Goal: Information Seeking & Learning: Learn about a topic

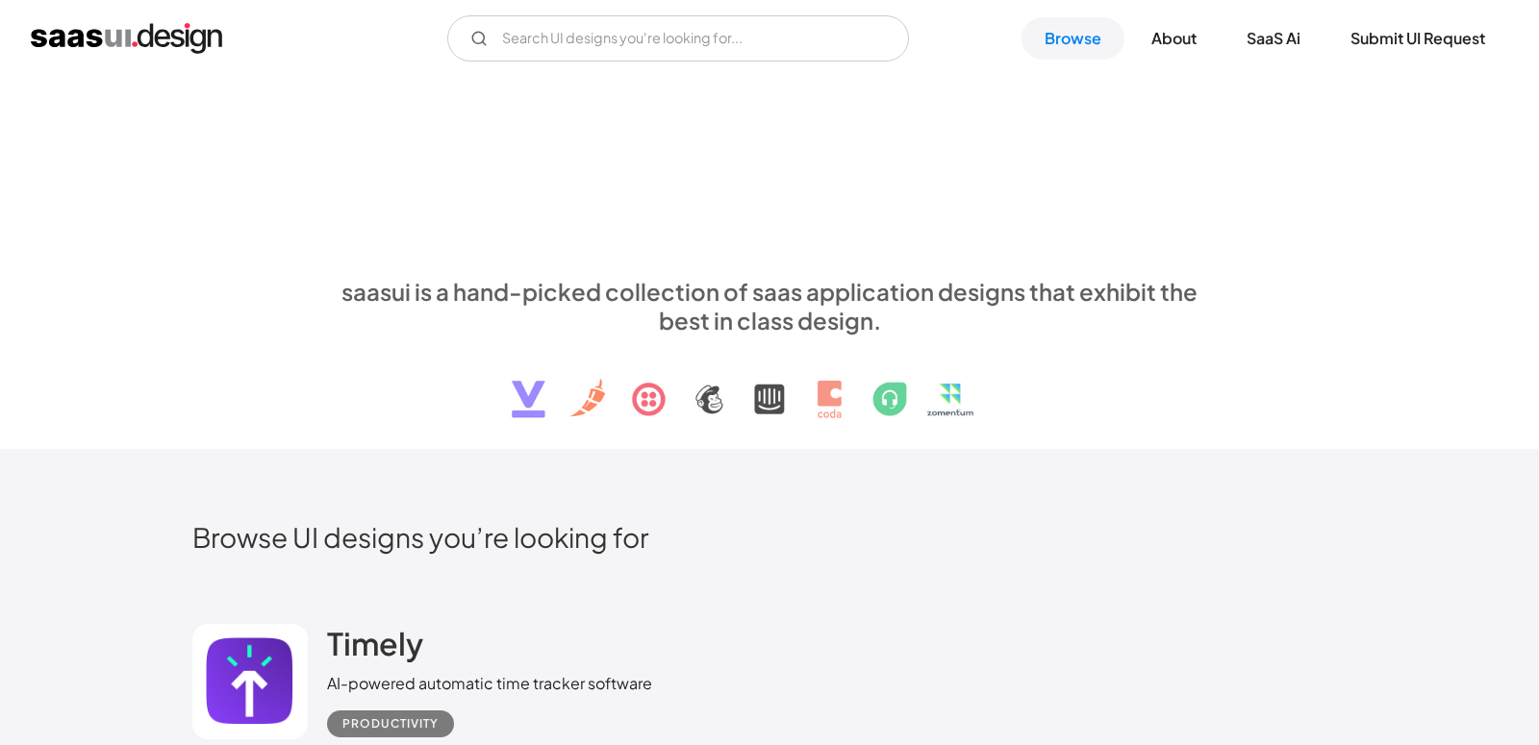
scroll to position [37477, 0]
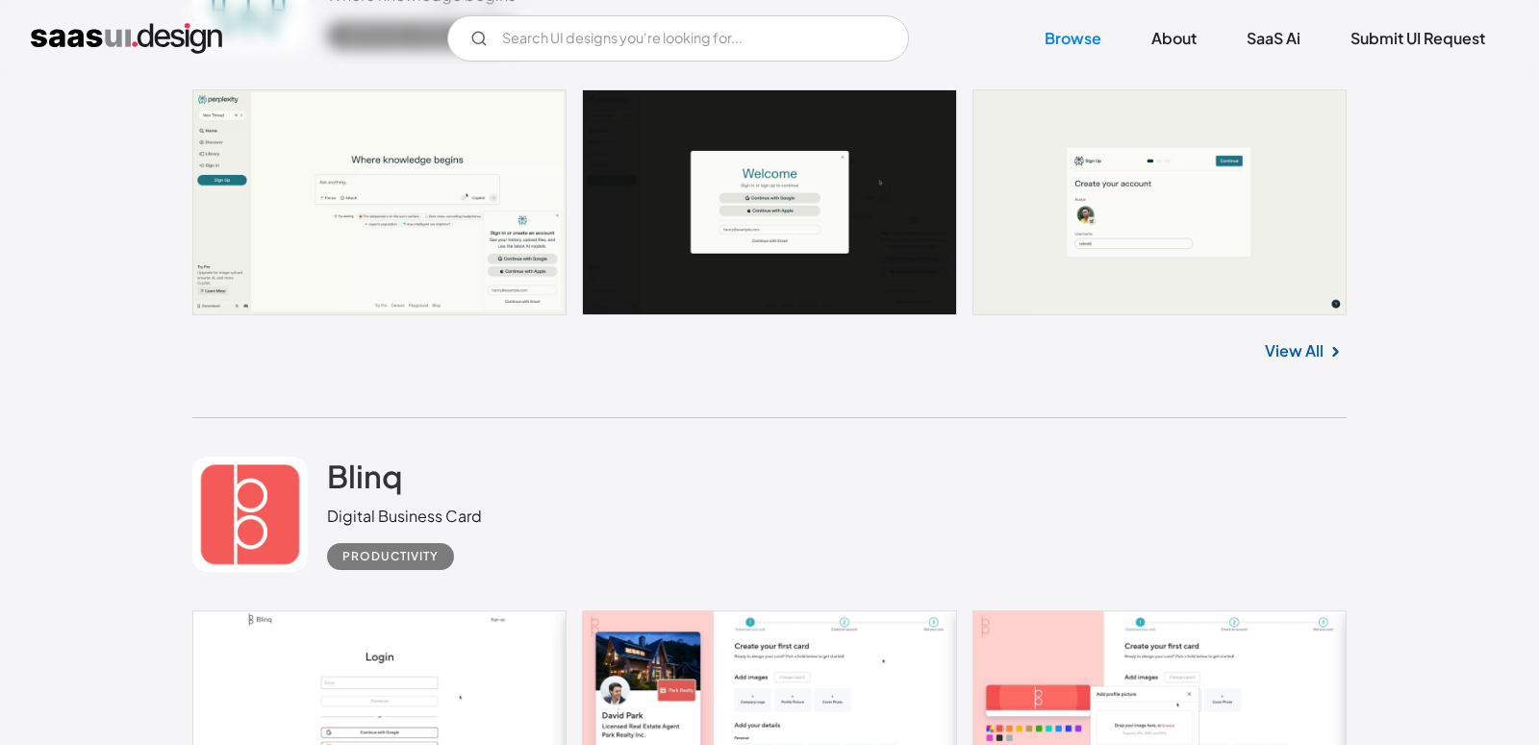
scroll to position [24071, 0]
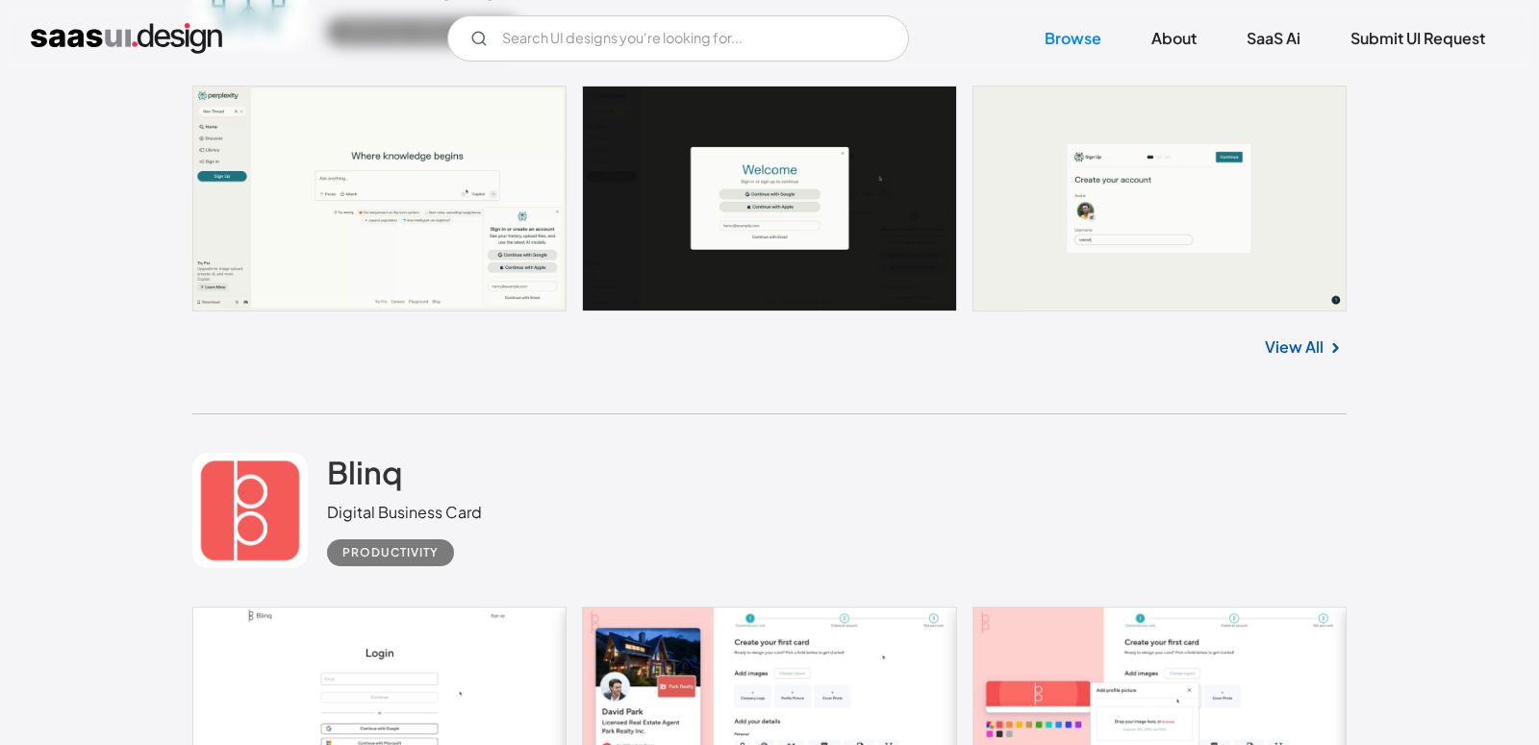
click at [1300, 353] on link "View All" at bounding box center [1294, 347] width 59 height 23
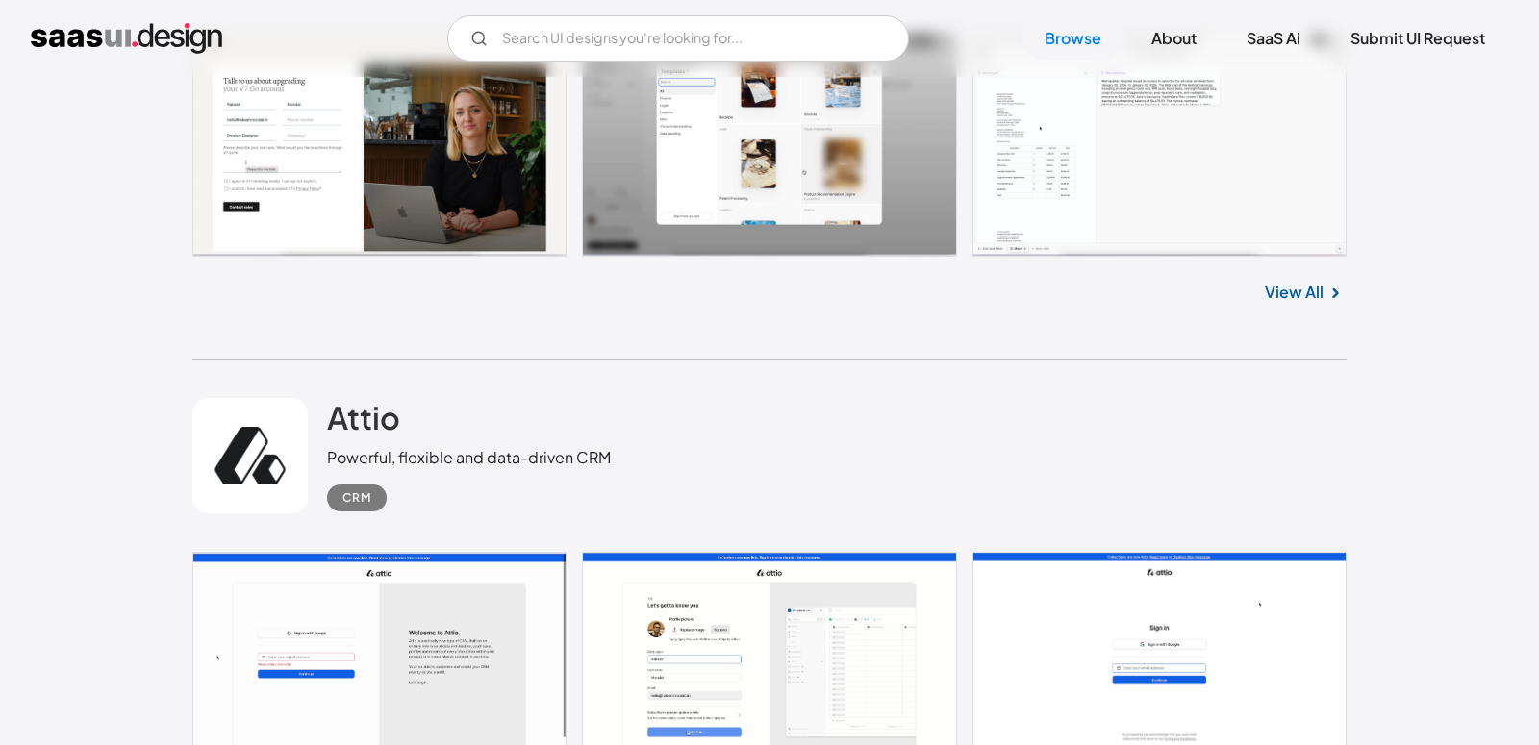
scroll to position [33565, 0]
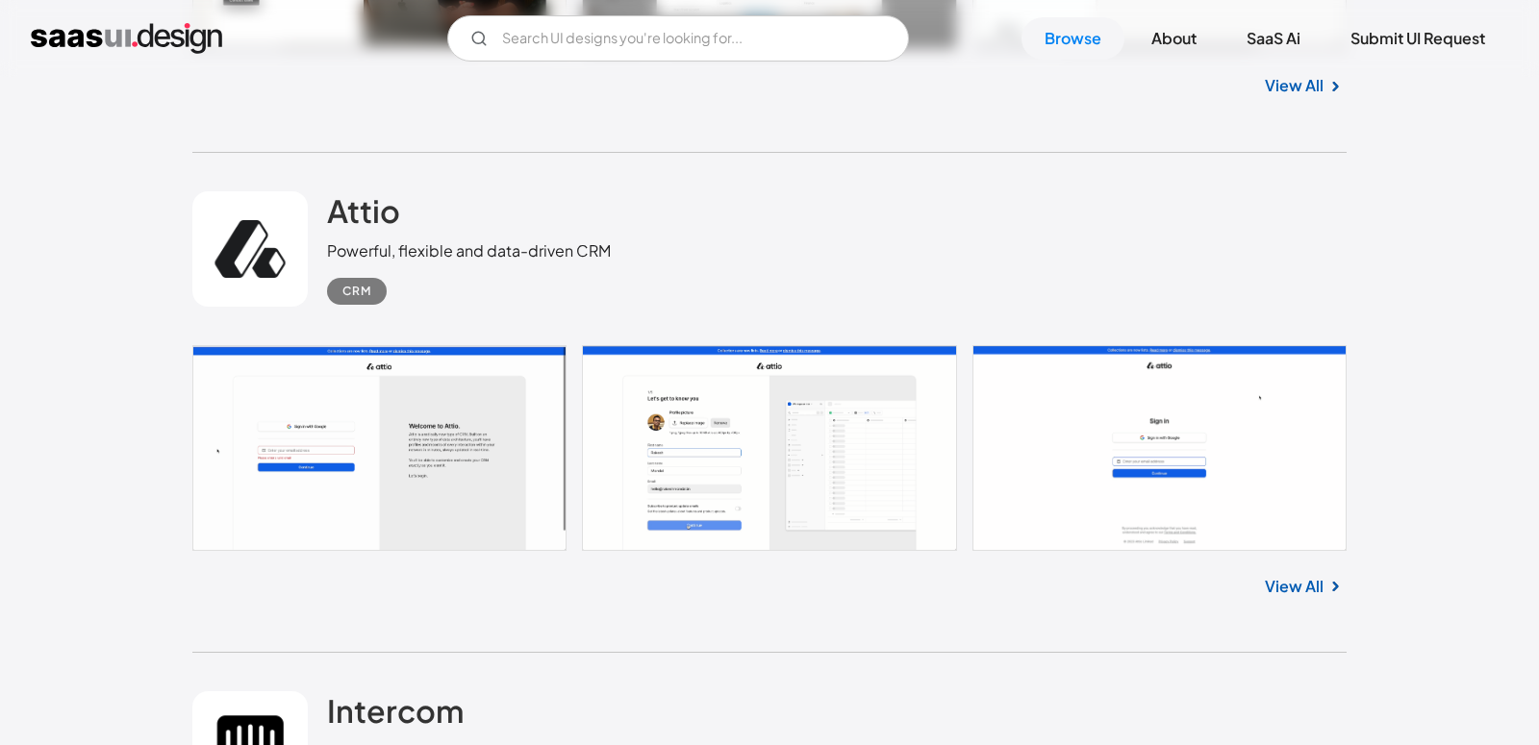
click at [464, 511] on link at bounding box center [769, 448] width 1154 height 206
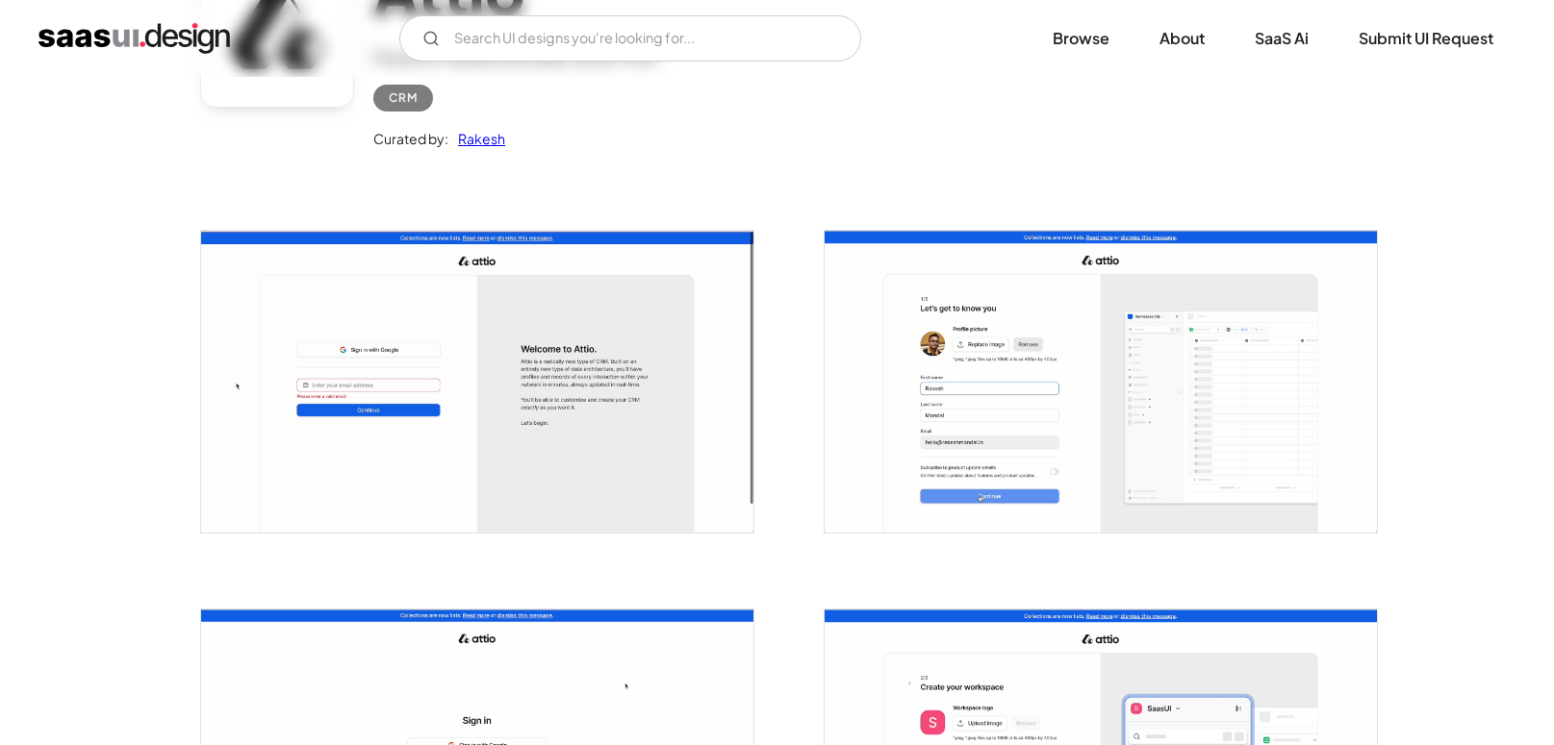
scroll to position [220, 0]
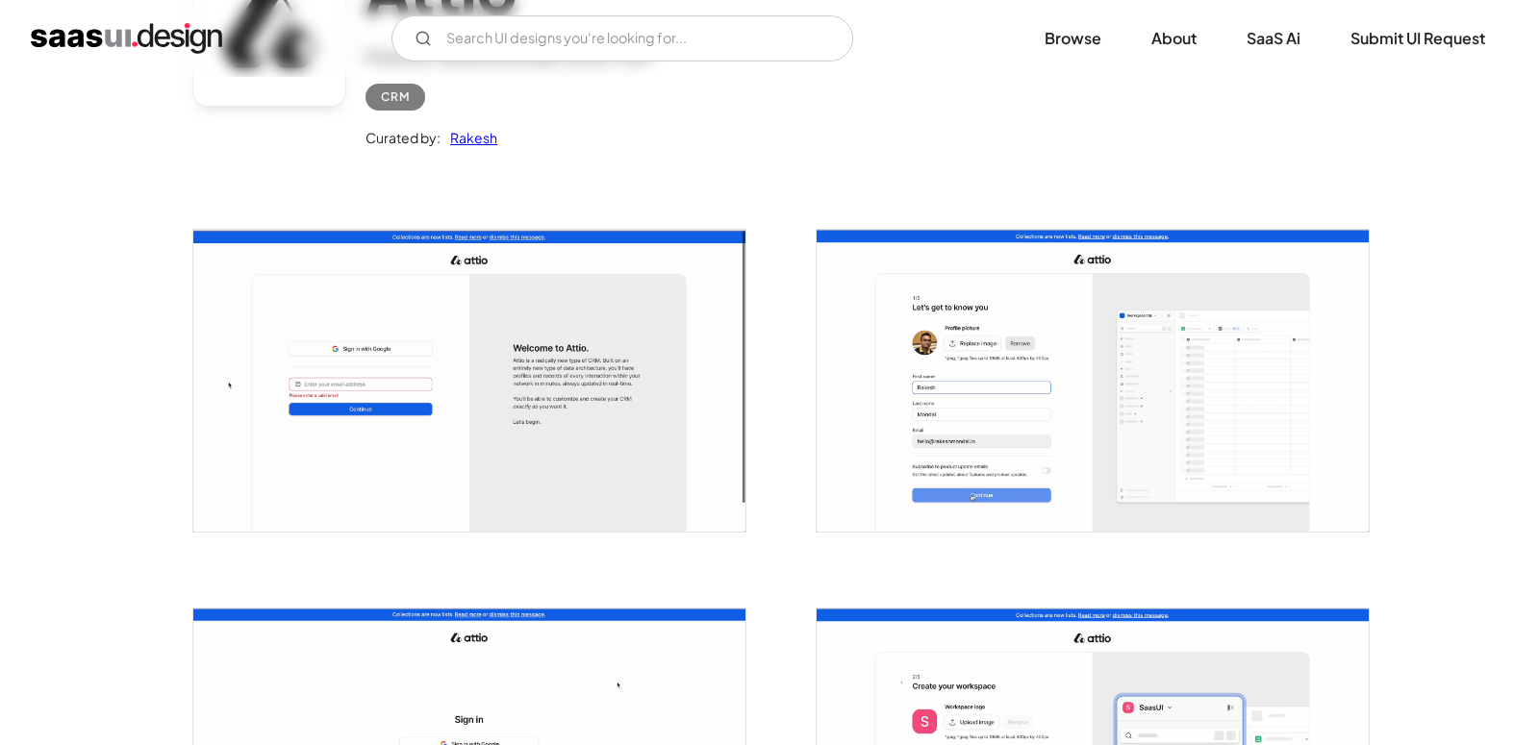
click at [1294, 423] on img "open lightbox" at bounding box center [1093, 381] width 552 height 302
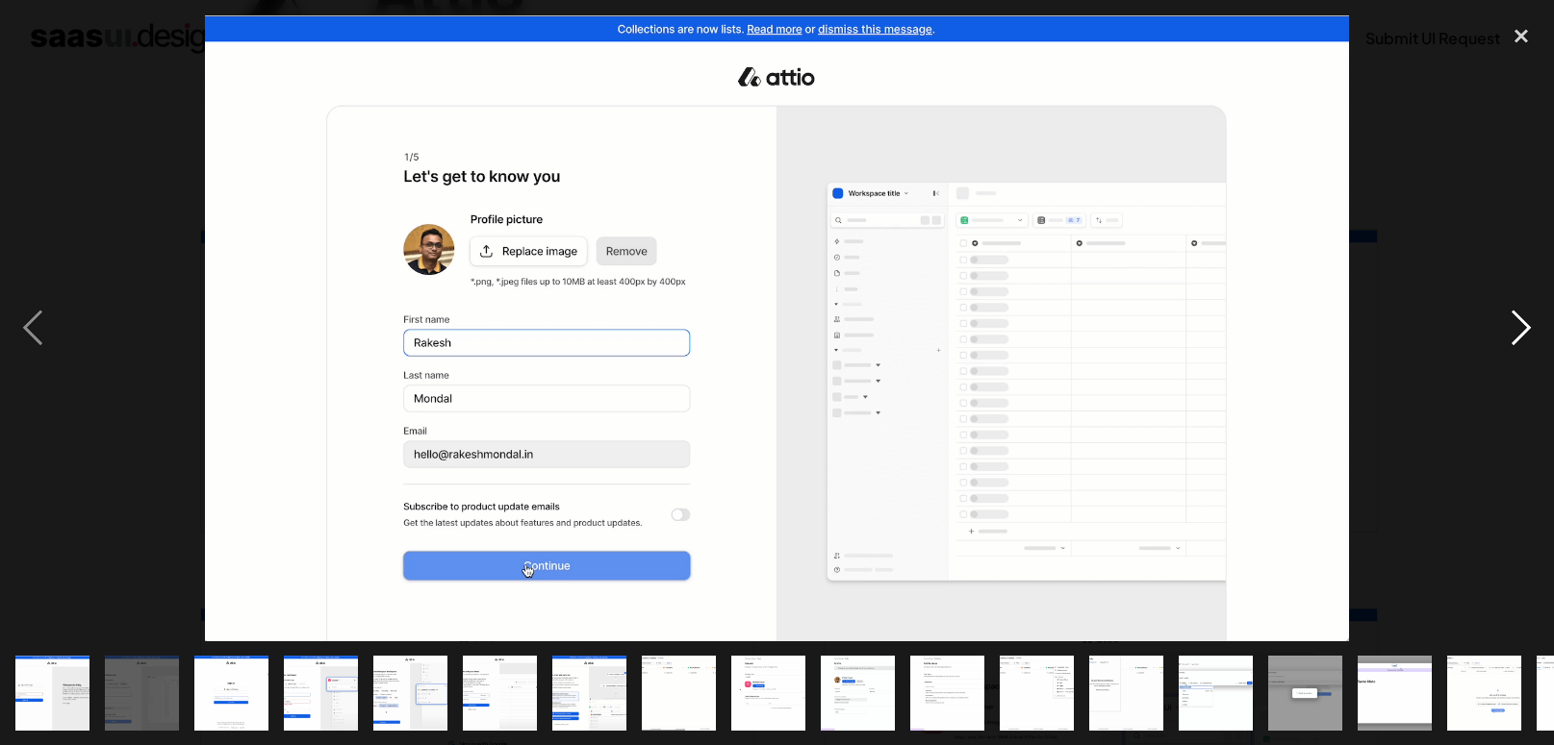
click at [1533, 314] on div "next image" at bounding box center [1520, 328] width 65 height 626
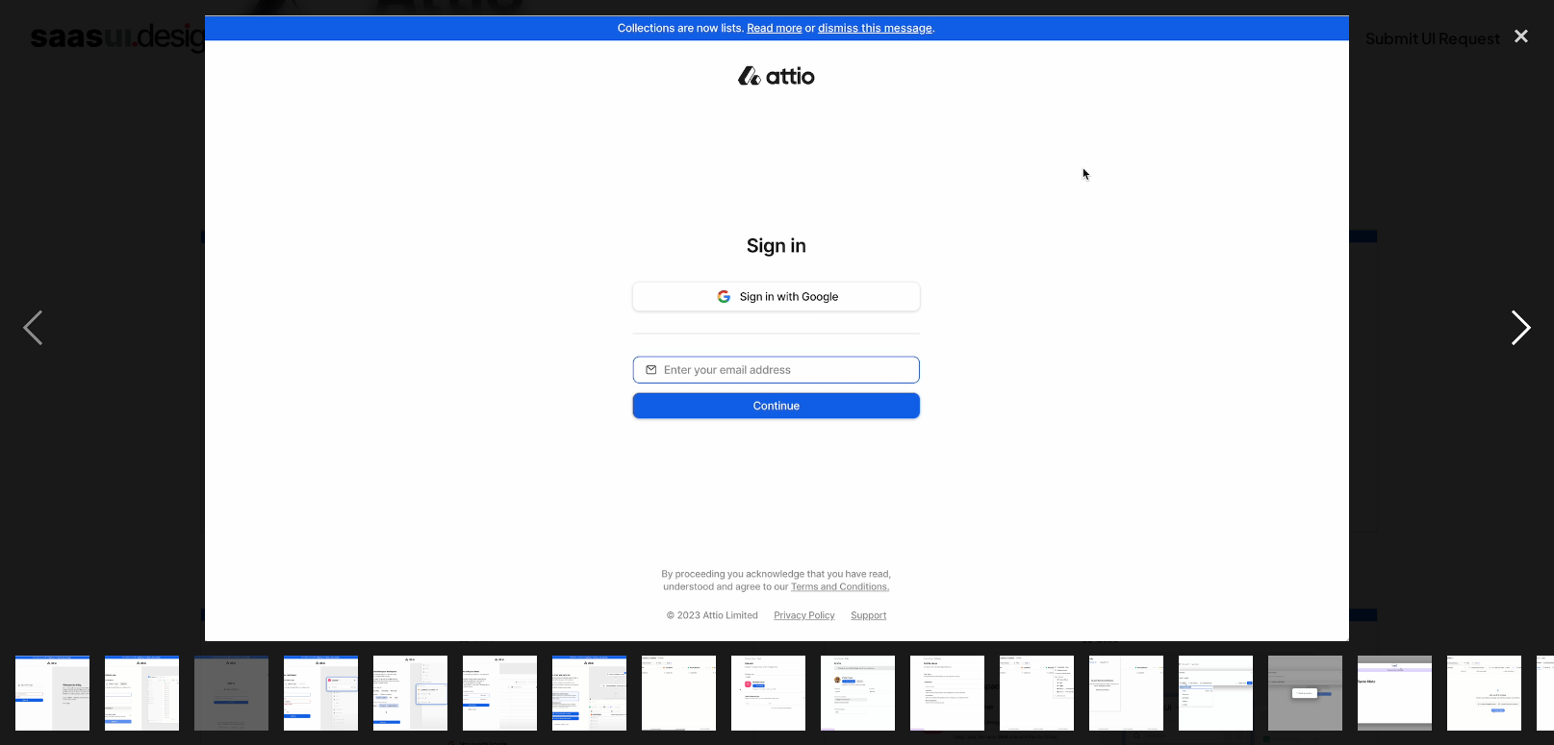
click at [1533, 314] on div "next image" at bounding box center [1520, 328] width 65 height 626
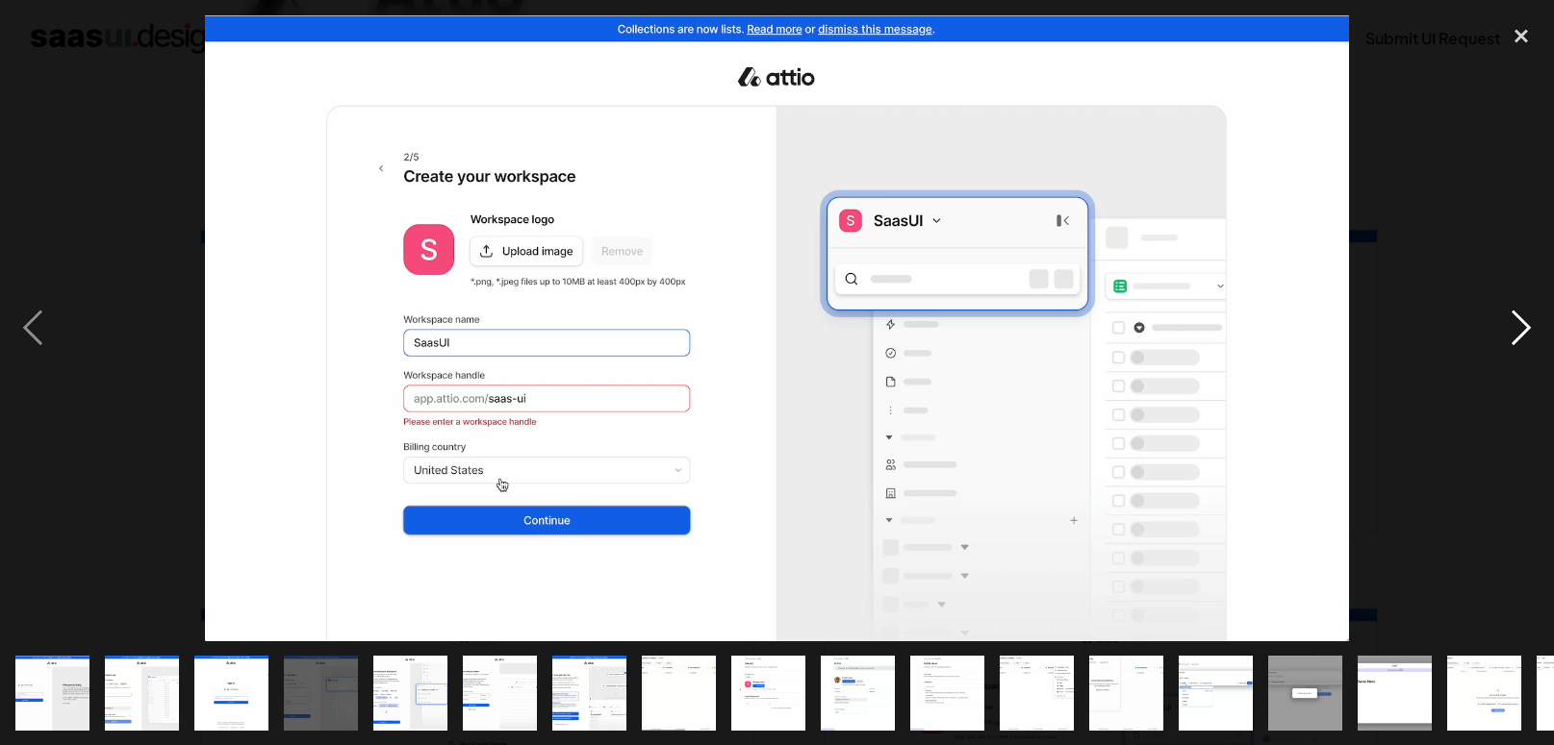
click at [1533, 314] on div "next image" at bounding box center [1520, 328] width 65 height 626
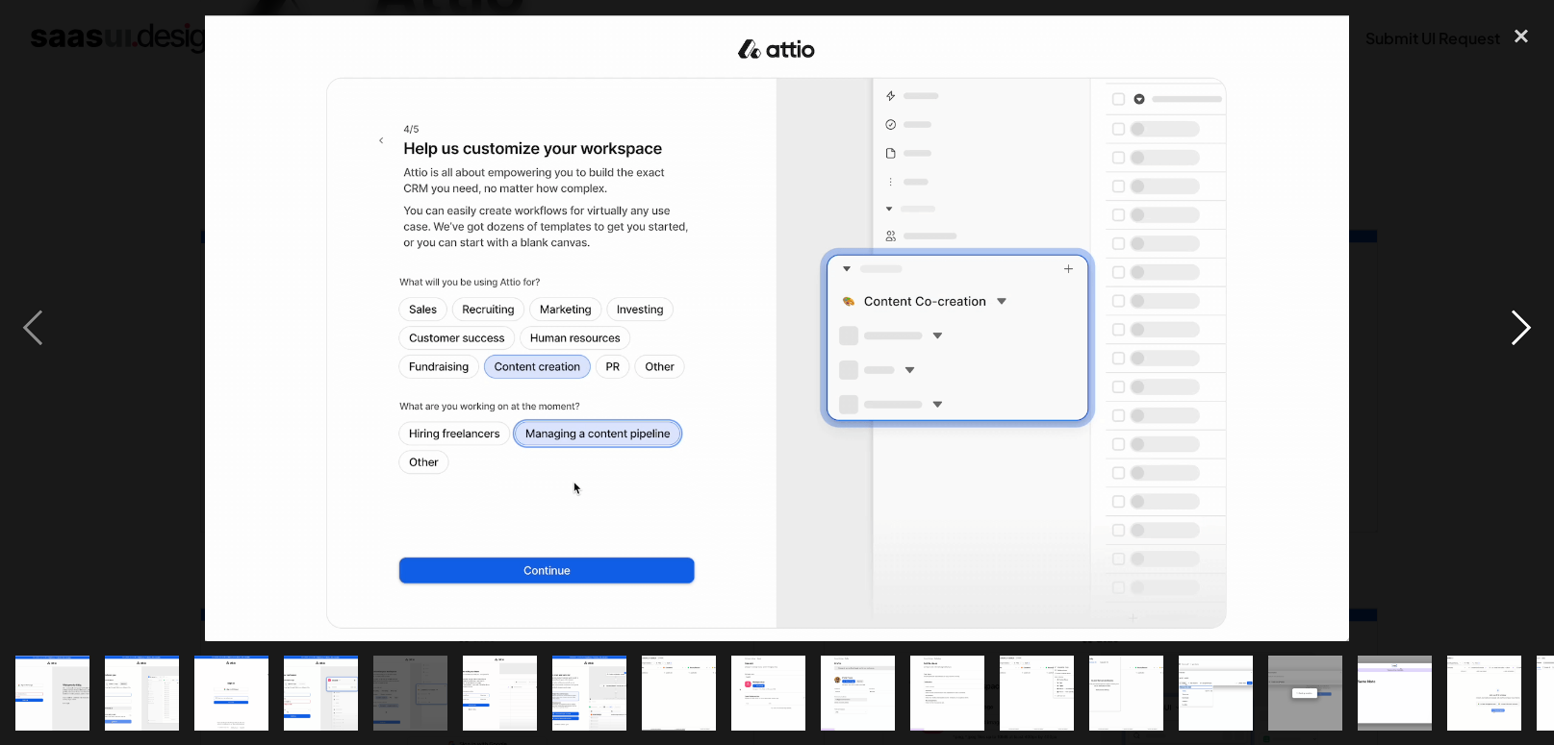
click at [1533, 314] on div "next image" at bounding box center [1520, 328] width 65 height 626
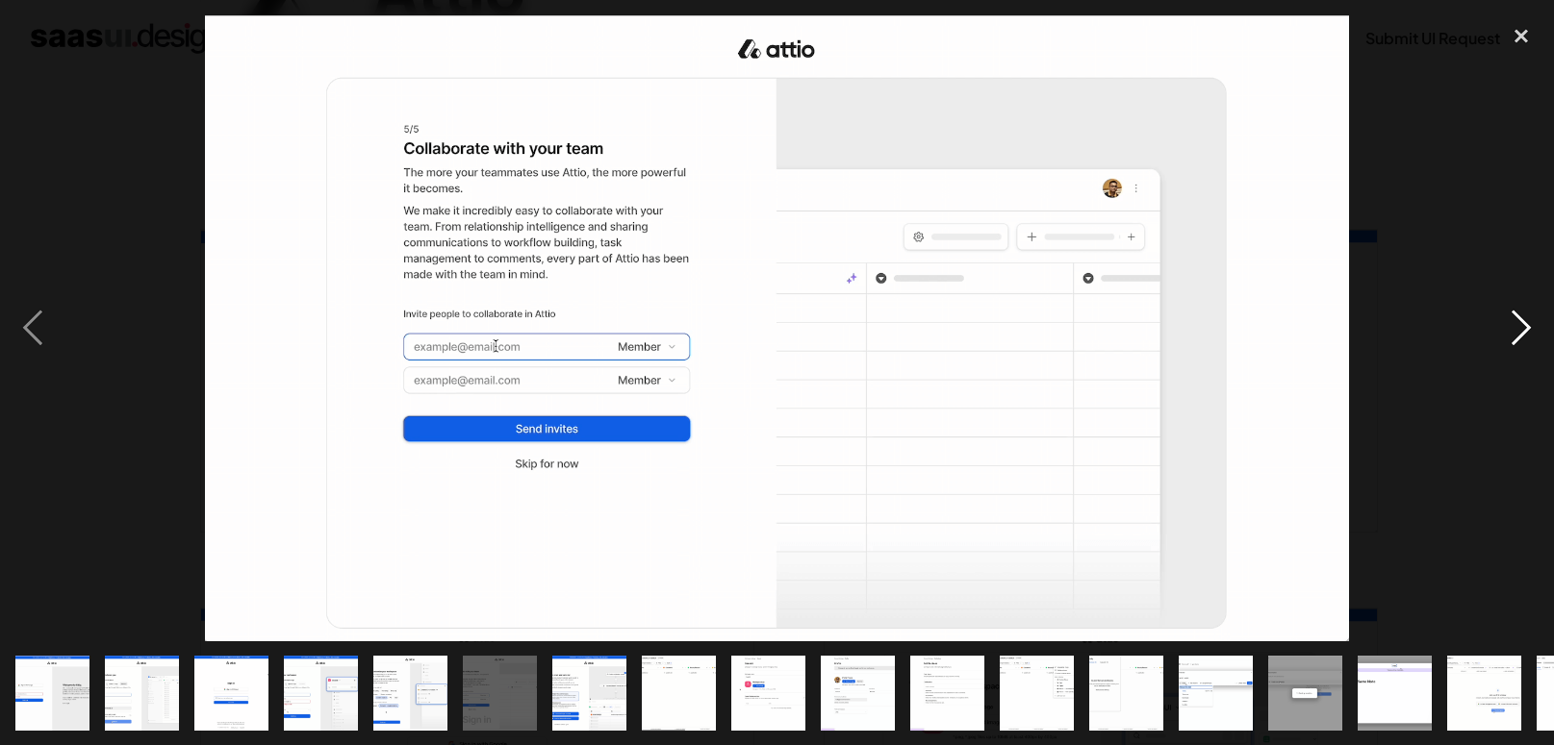
click at [1533, 314] on div "next image" at bounding box center [1520, 328] width 65 height 626
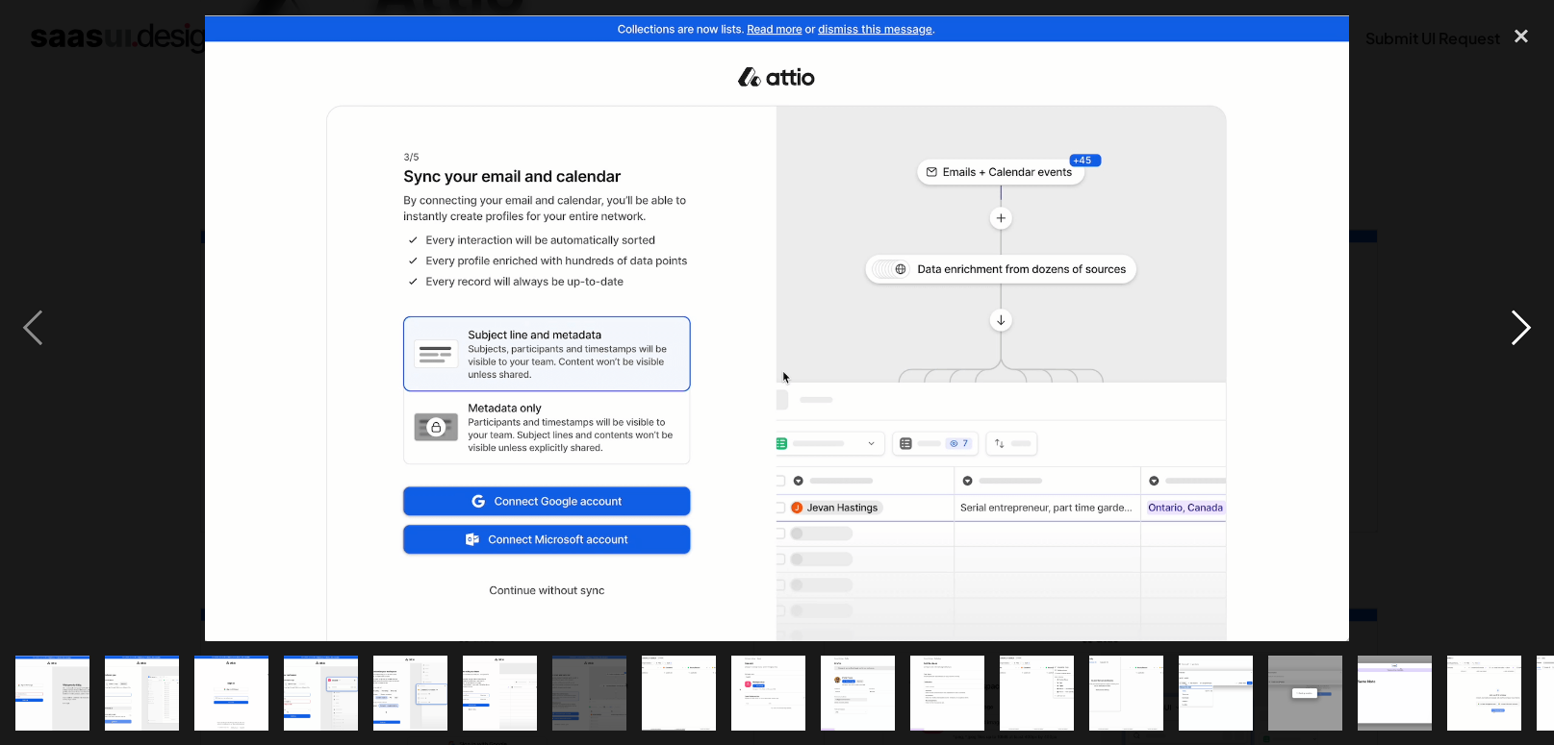
click at [1533, 314] on div "next image" at bounding box center [1520, 328] width 65 height 626
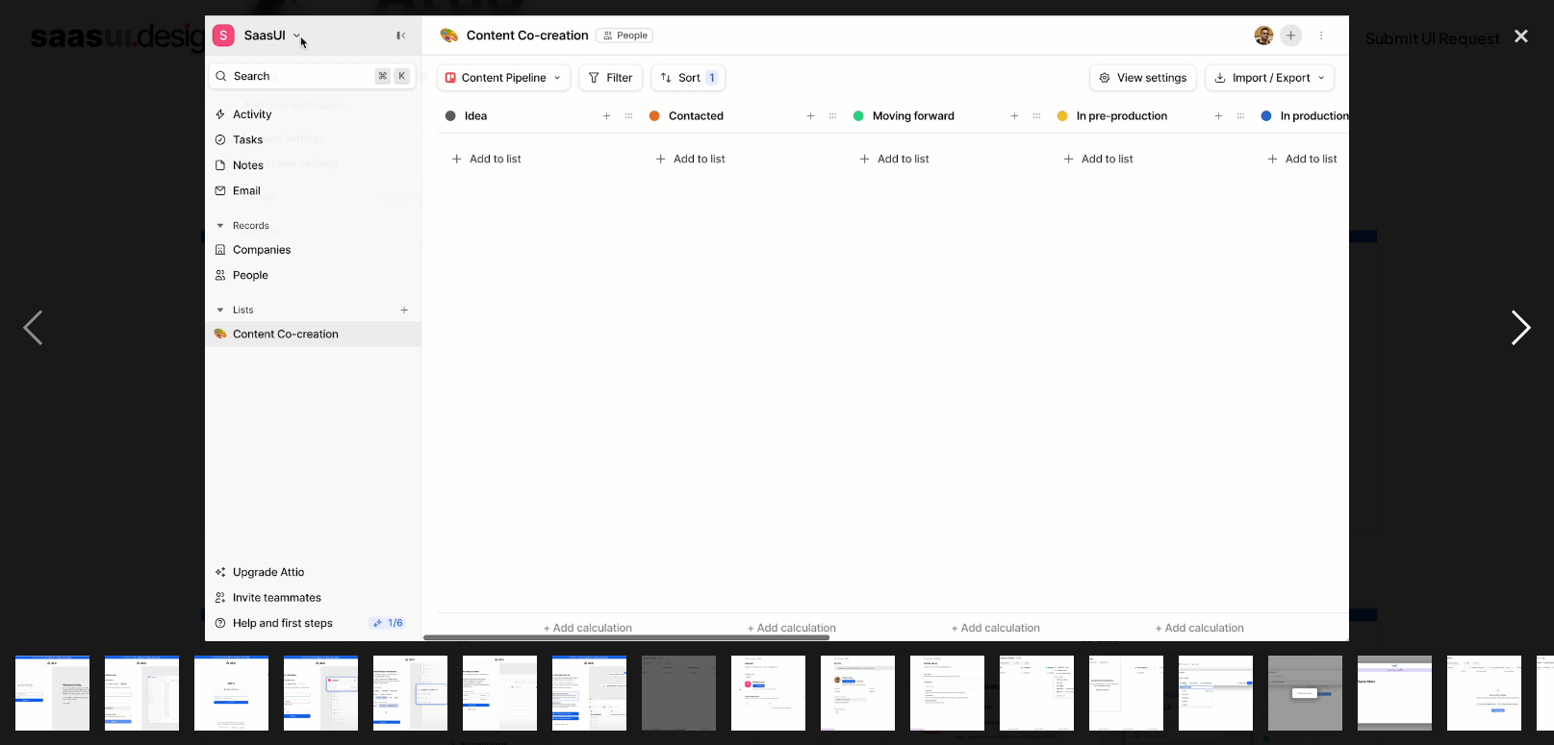
click at [1533, 314] on div "next image" at bounding box center [1520, 328] width 65 height 626
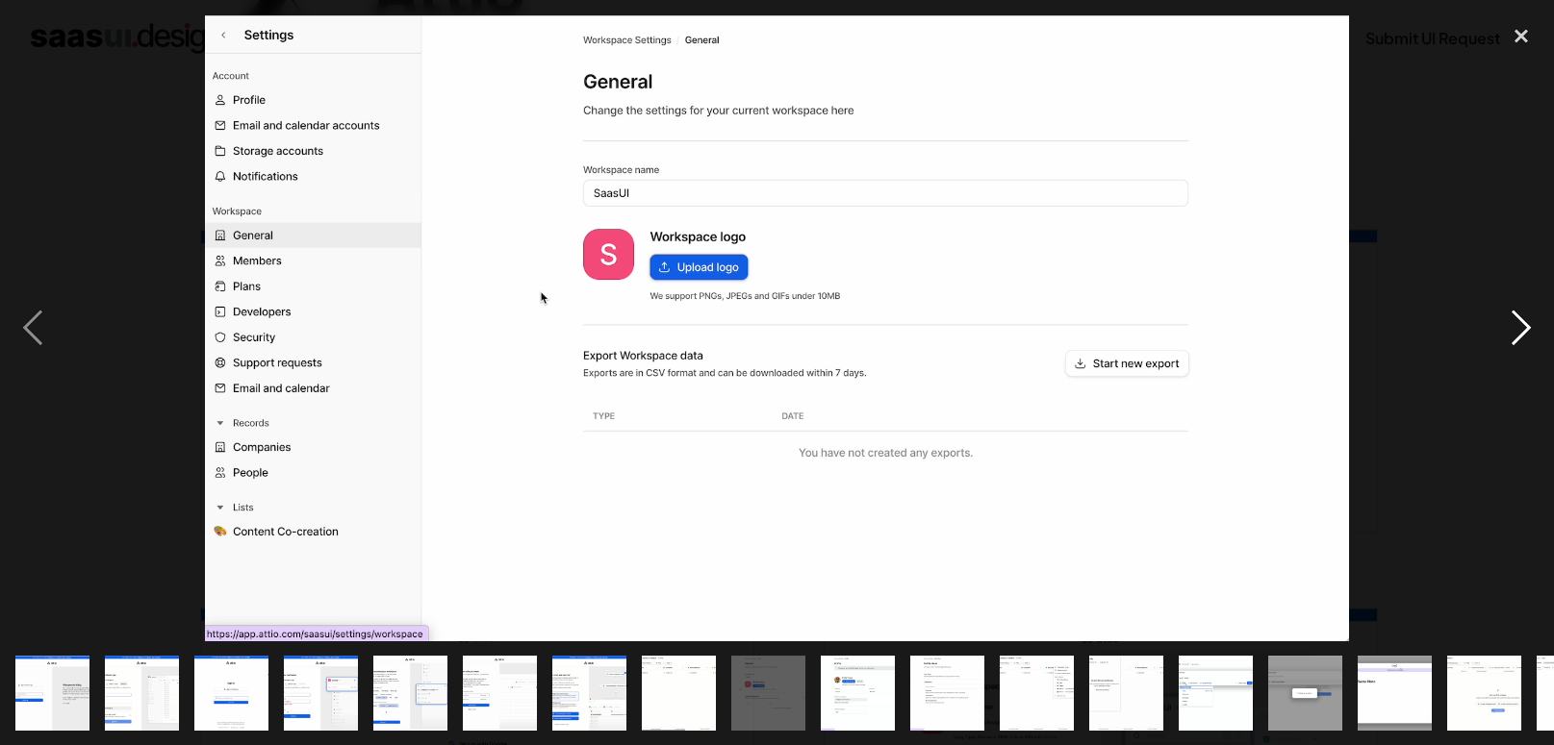
click at [1533, 314] on div "next image" at bounding box center [1520, 328] width 65 height 626
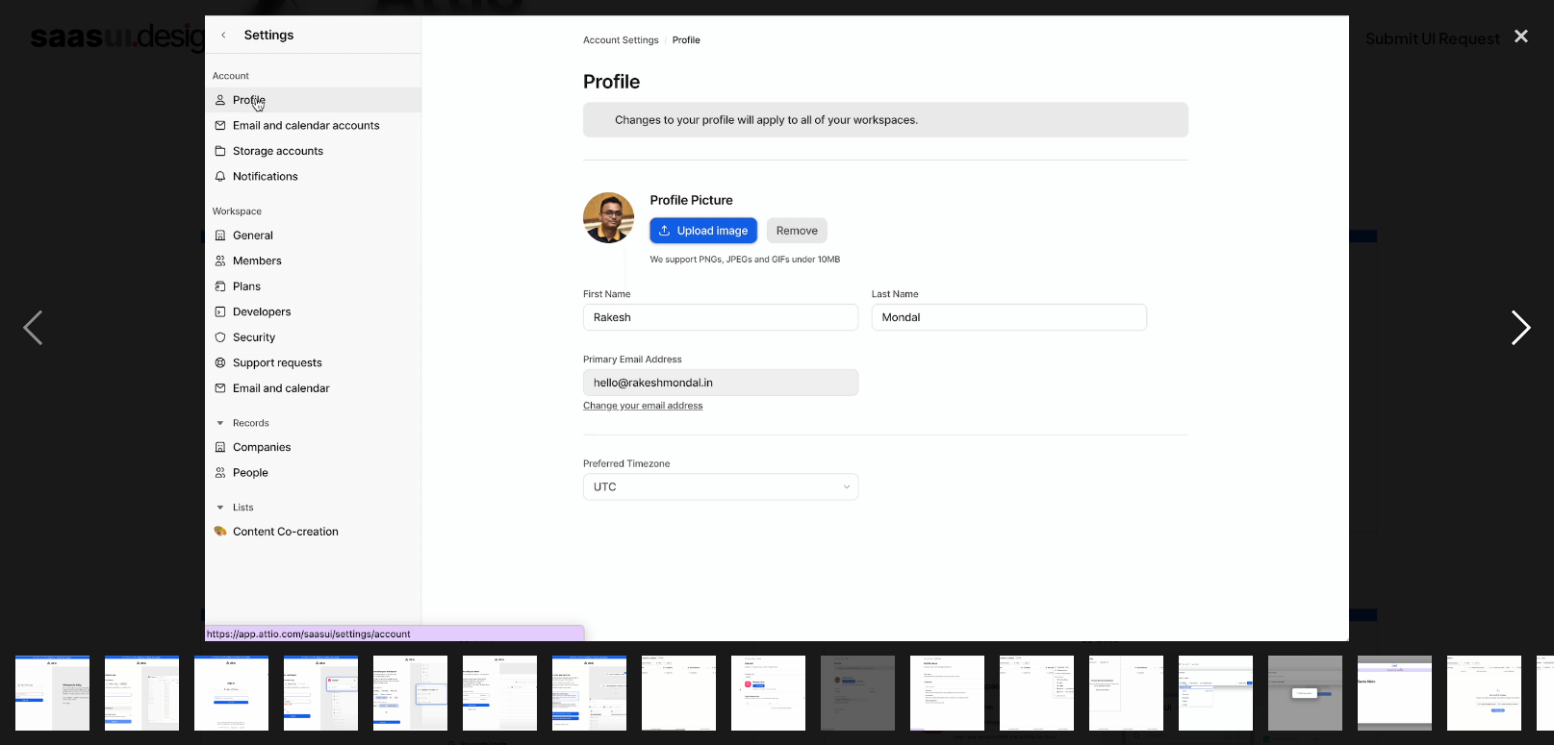
click at [1533, 314] on div "next image" at bounding box center [1520, 328] width 65 height 626
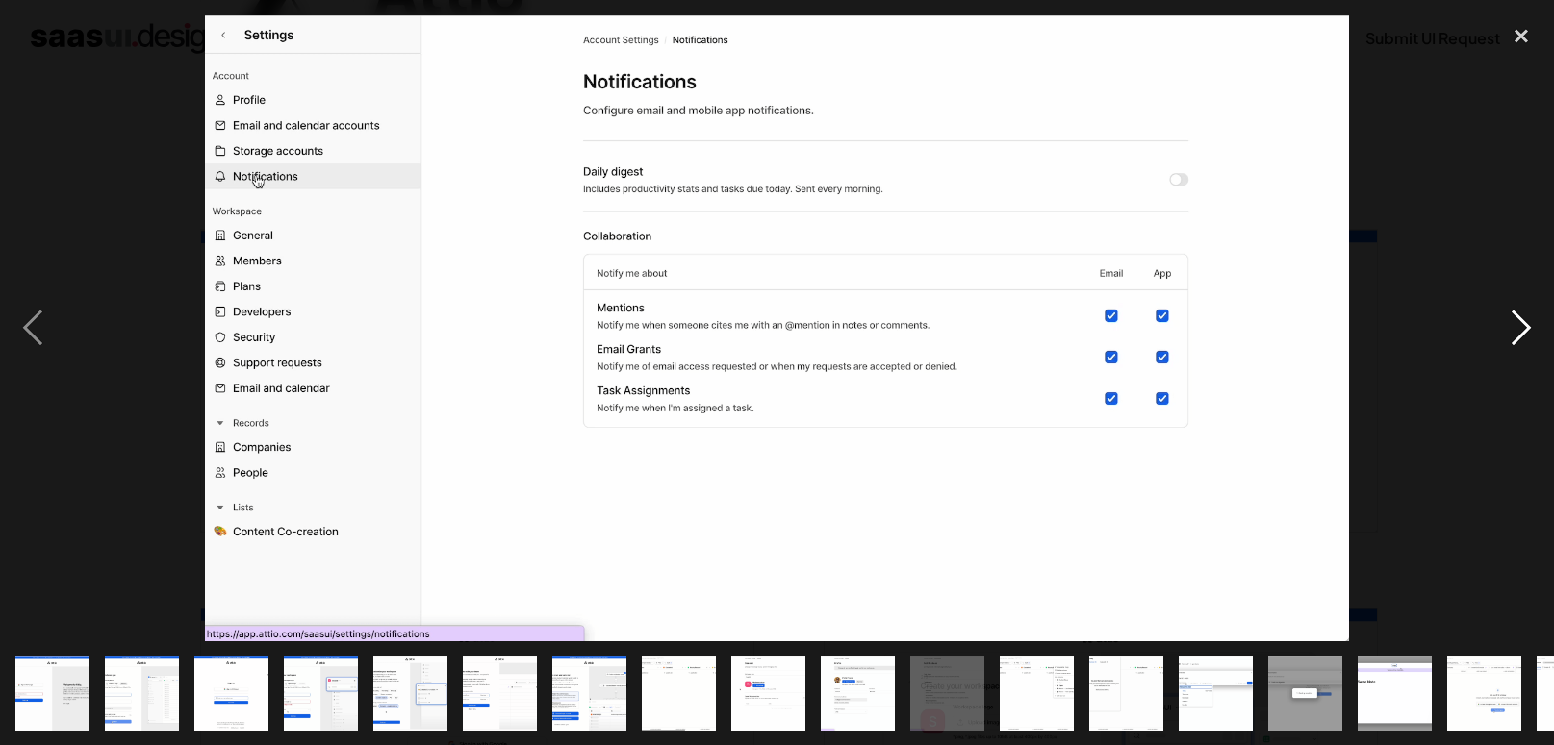
click at [1533, 314] on div "next image" at bounding box center [1520, 328] width 65 height 626
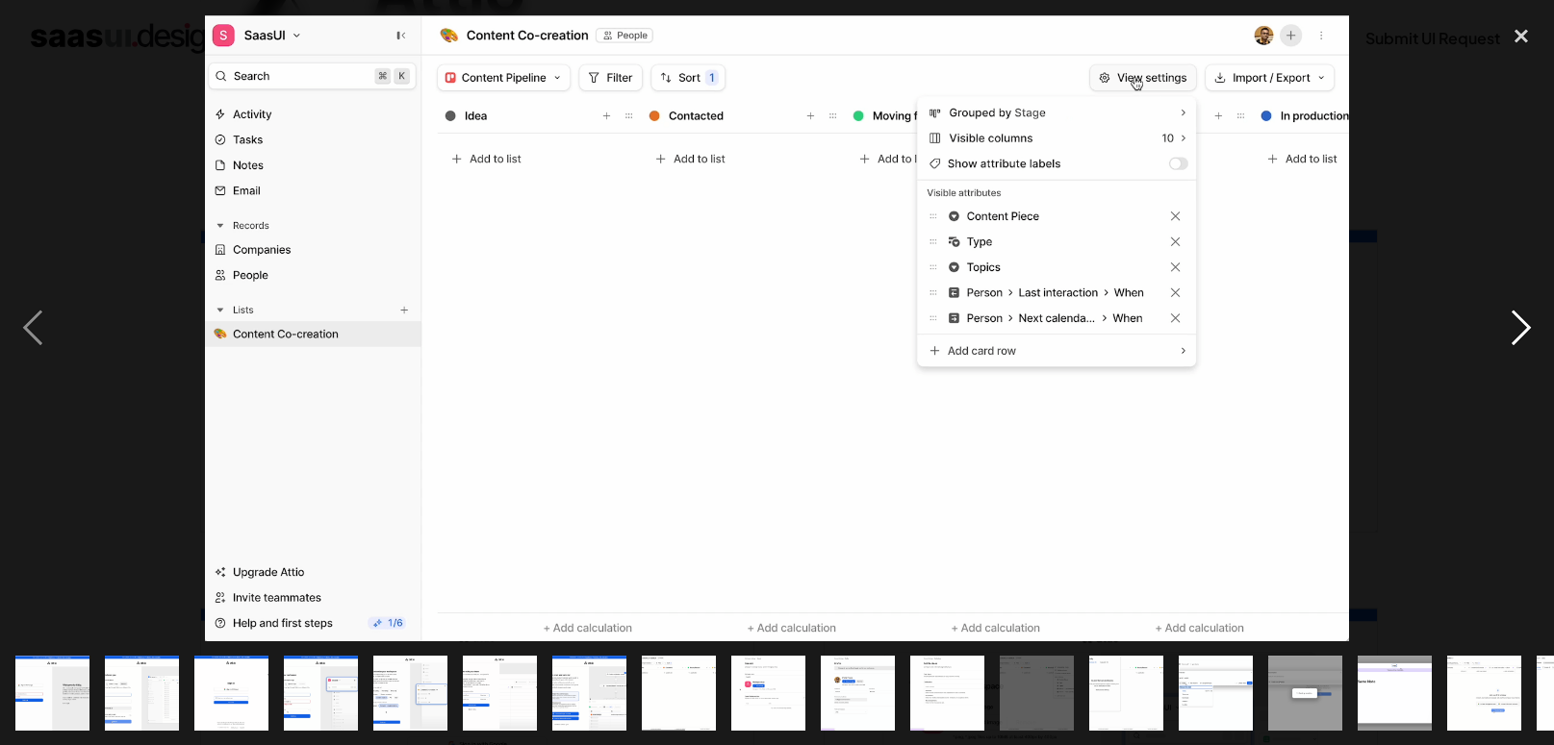
click at [1533, 314] on div "next image" at bounding box center [1520, 328] width 65 height 626
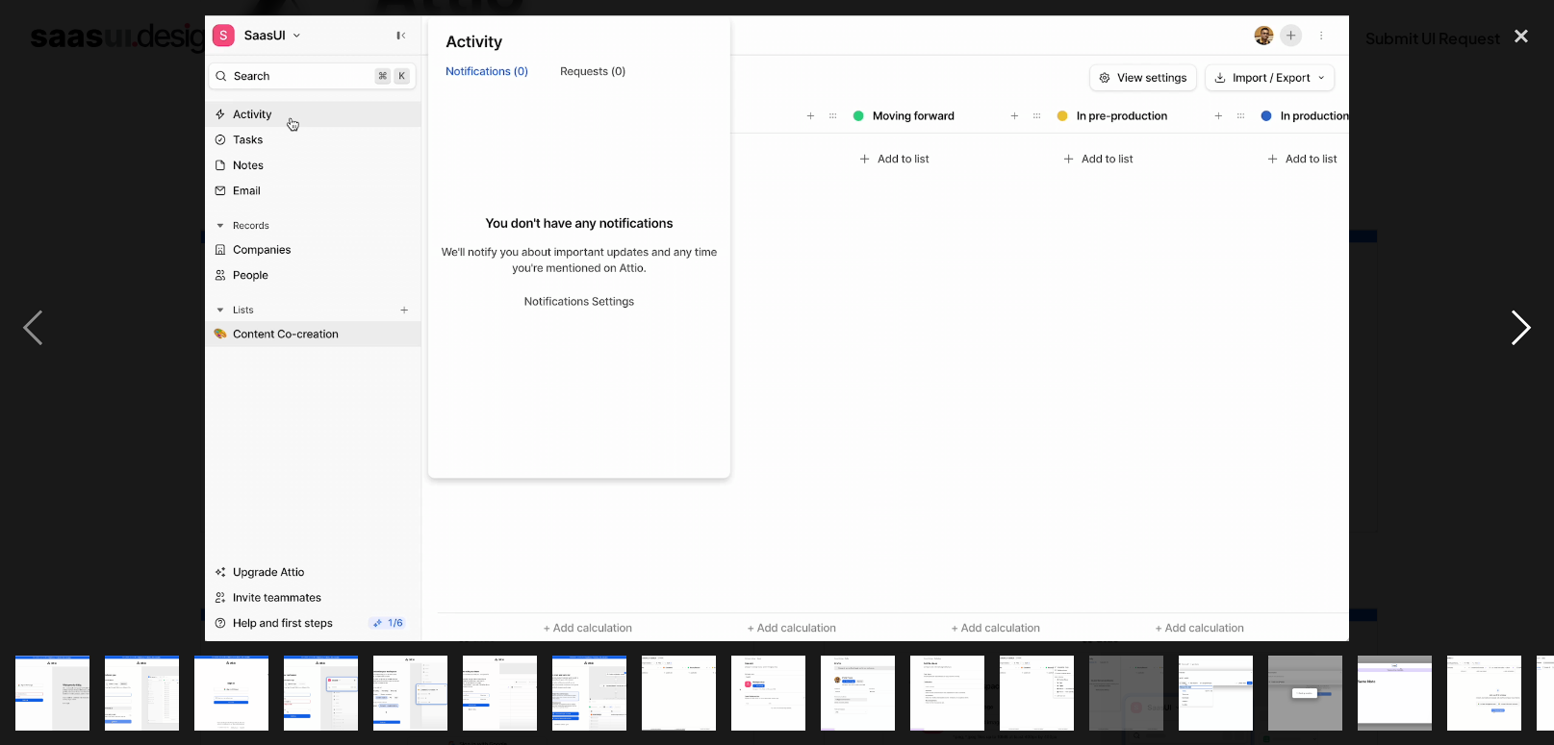
click at [1533, 314] on div "next image" at bounding box center [1520, 328] width 65 height 626
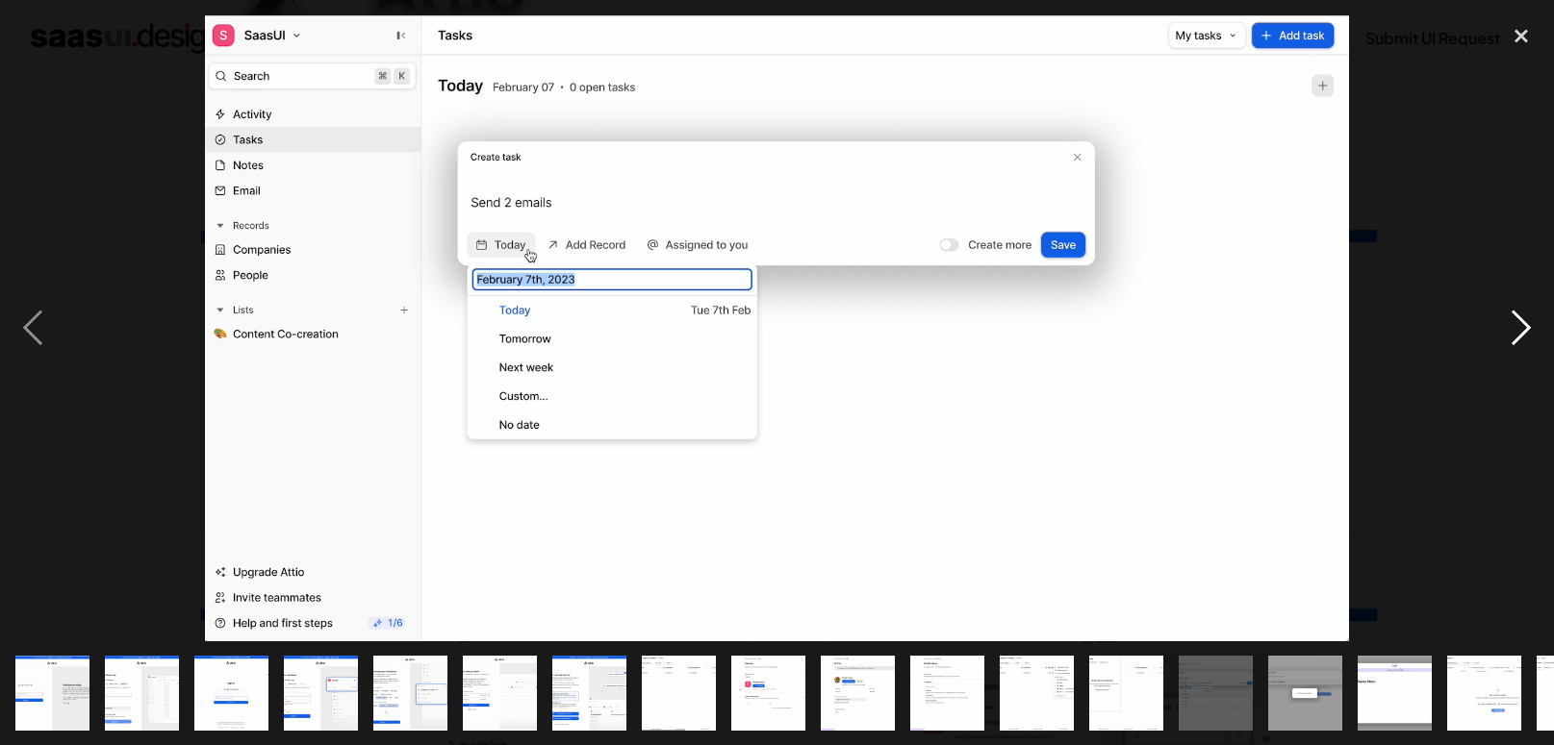
click at [1533, 314] on div "next image" at bounding box center [1520, 328] width 65 height 626
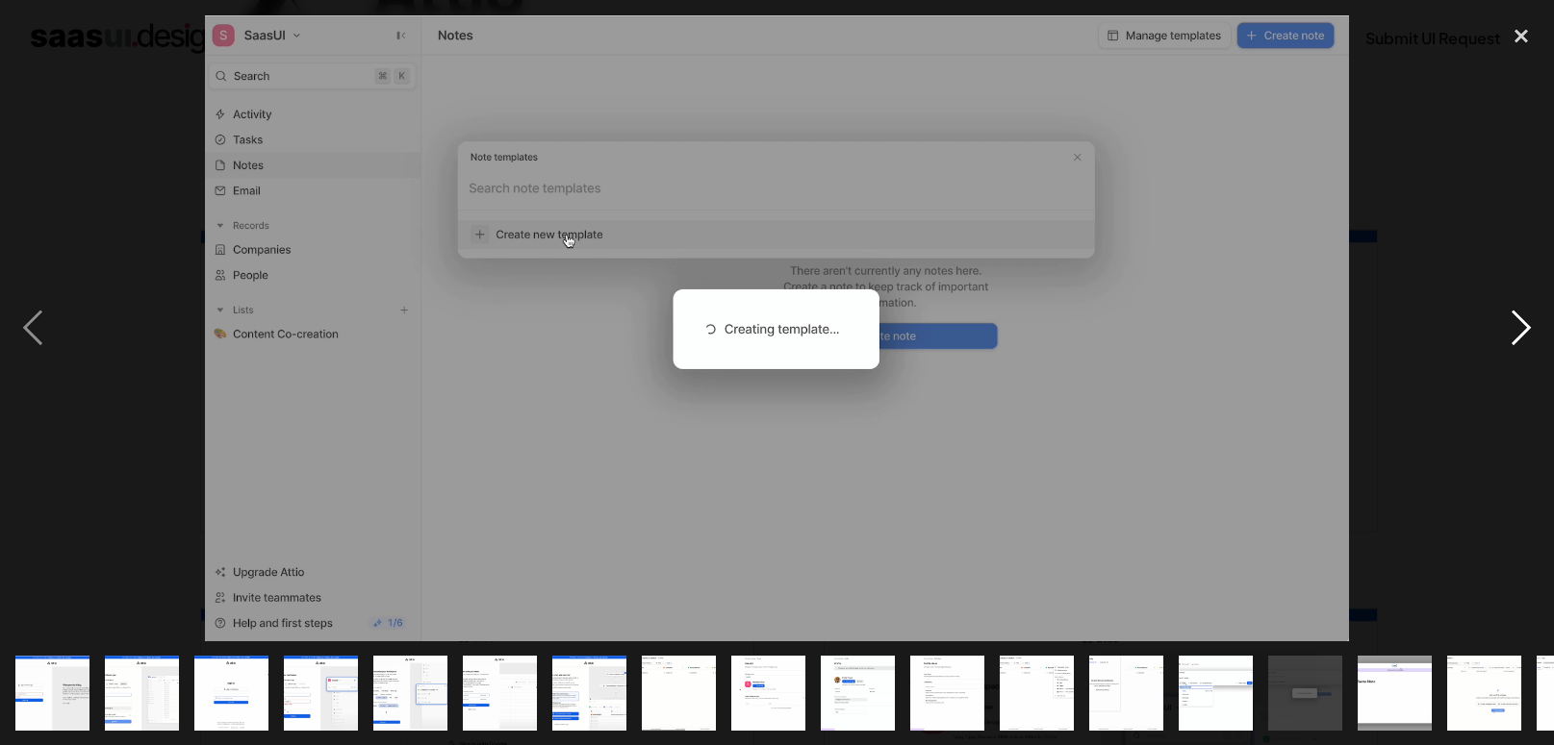
click at [1533, 314] on div "next image" at bounding box center [1520, 328] width 65 height 626
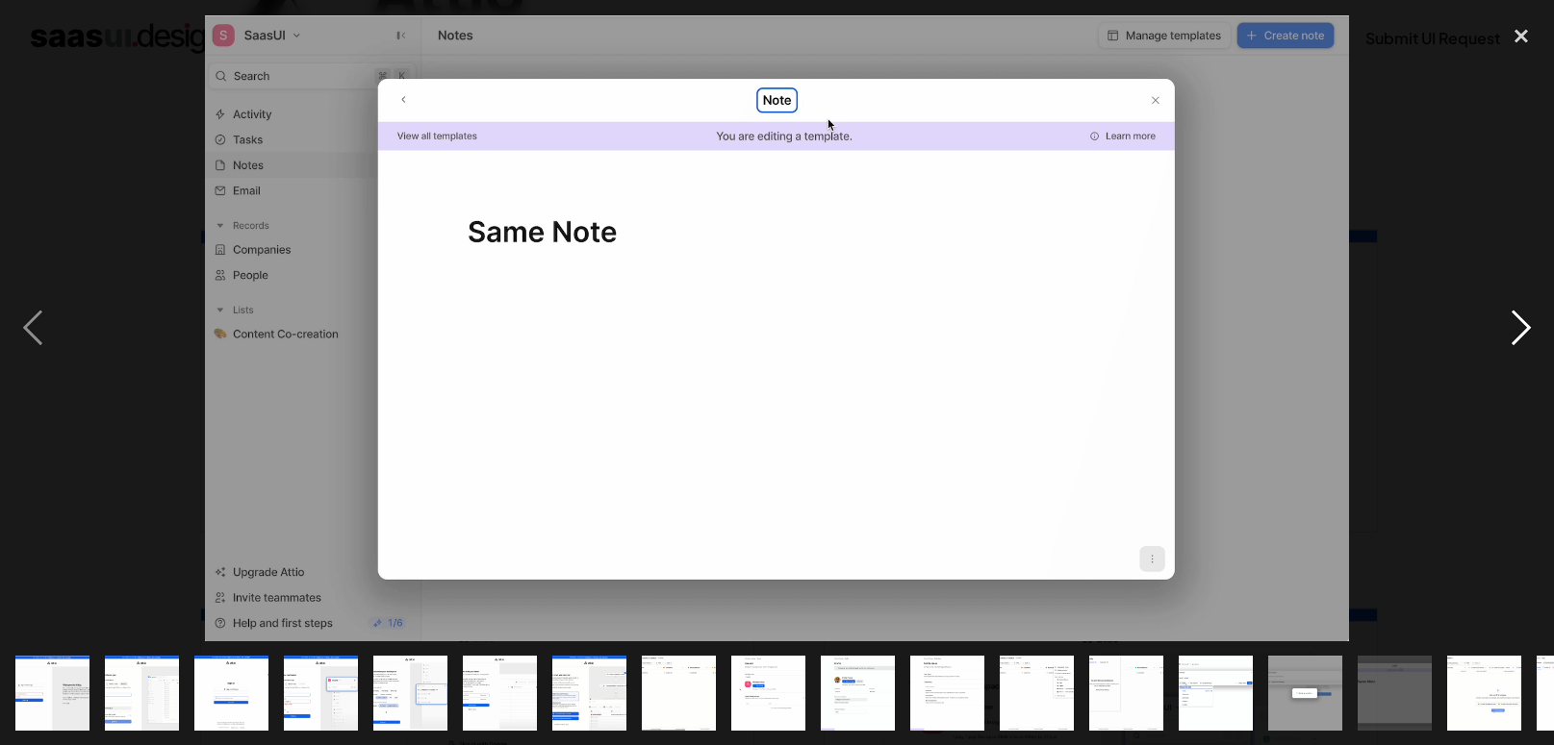
click at [1533, 314] on div "next image" at bounding box center [1520, 328] width 65 height 626
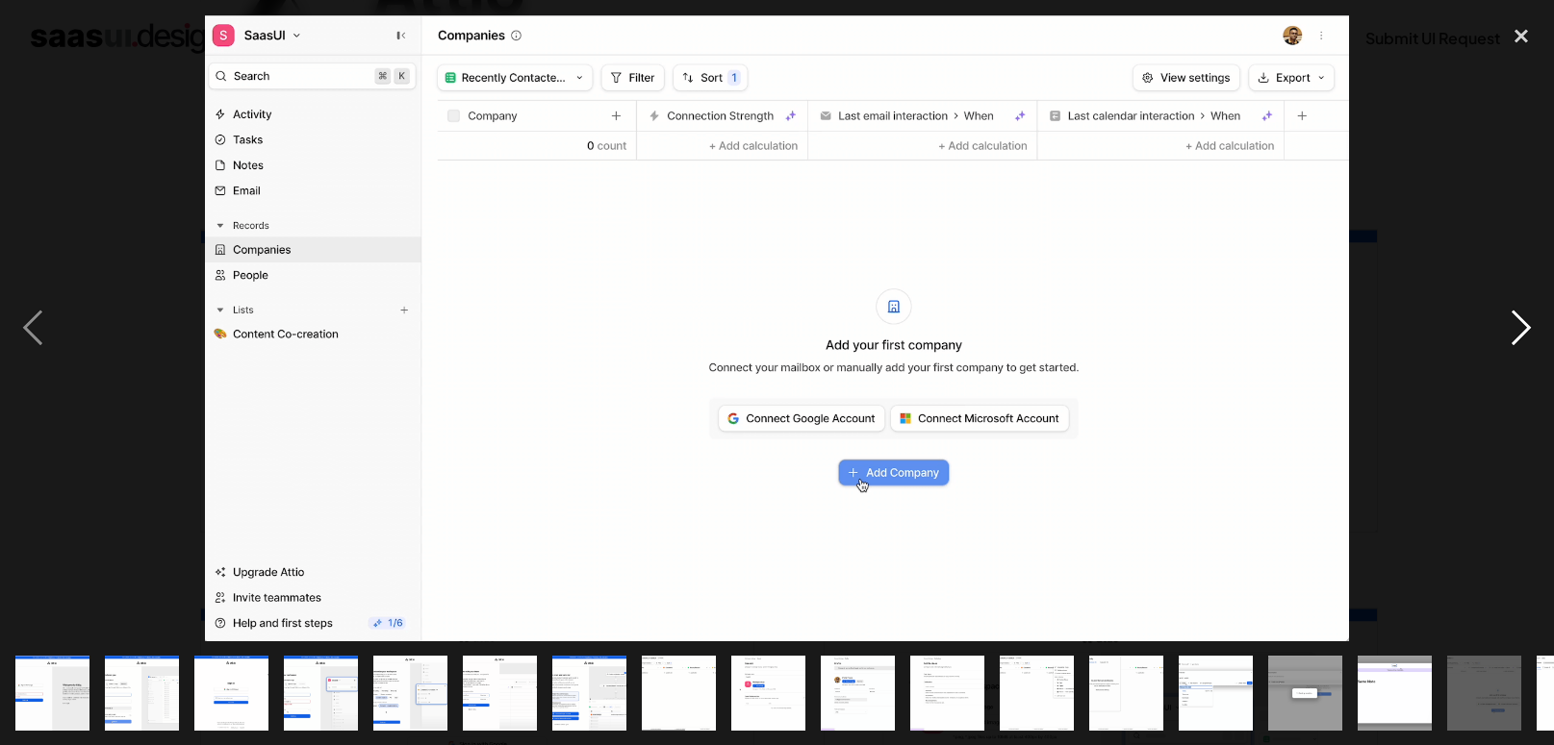
click at [1533, 314] on div "next image" at bounding box center [1520, 328] width 65 height 626
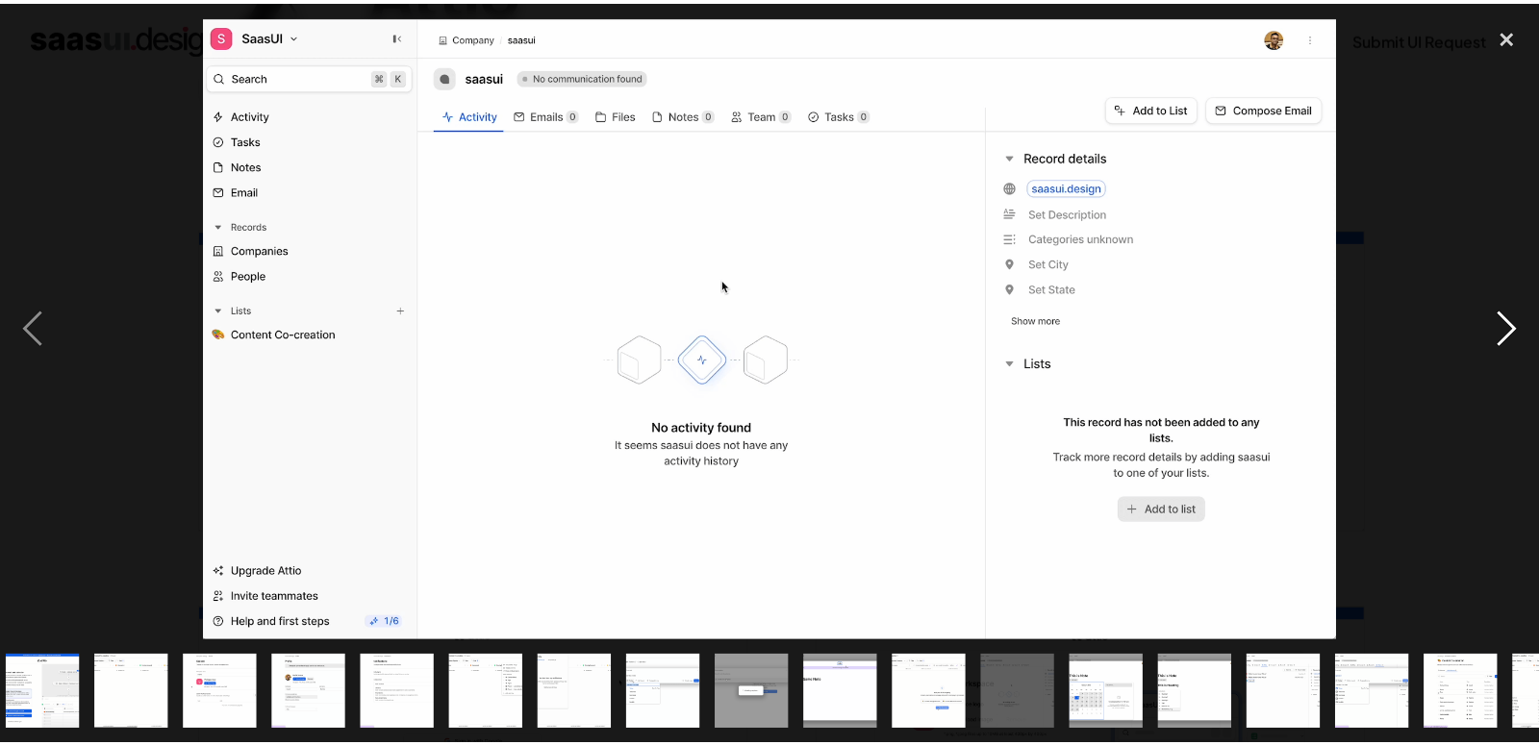
scroll to position [0, 698]
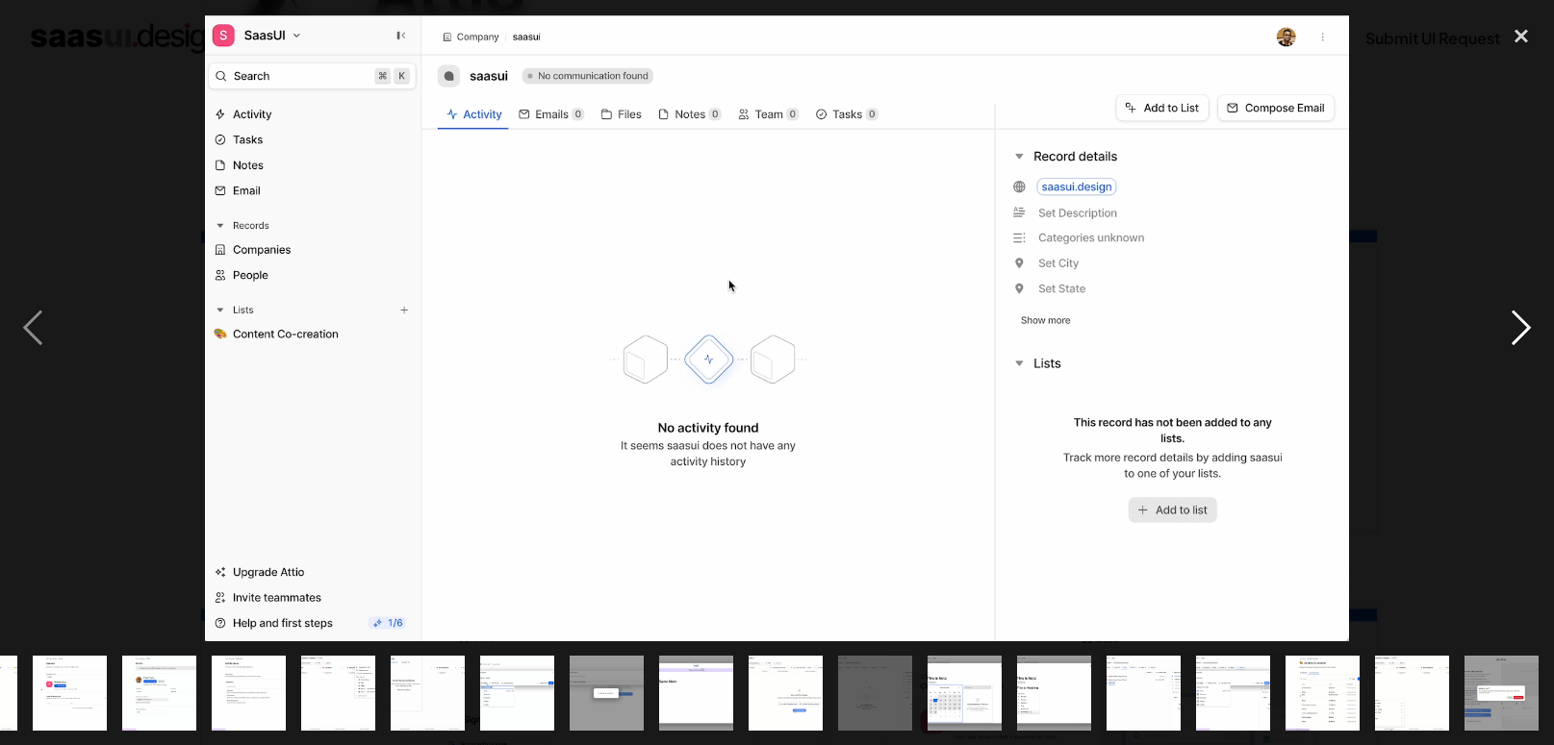
click at [1533, 314] on div "next image" at bounding box center [1520, 328] width 65 height 626
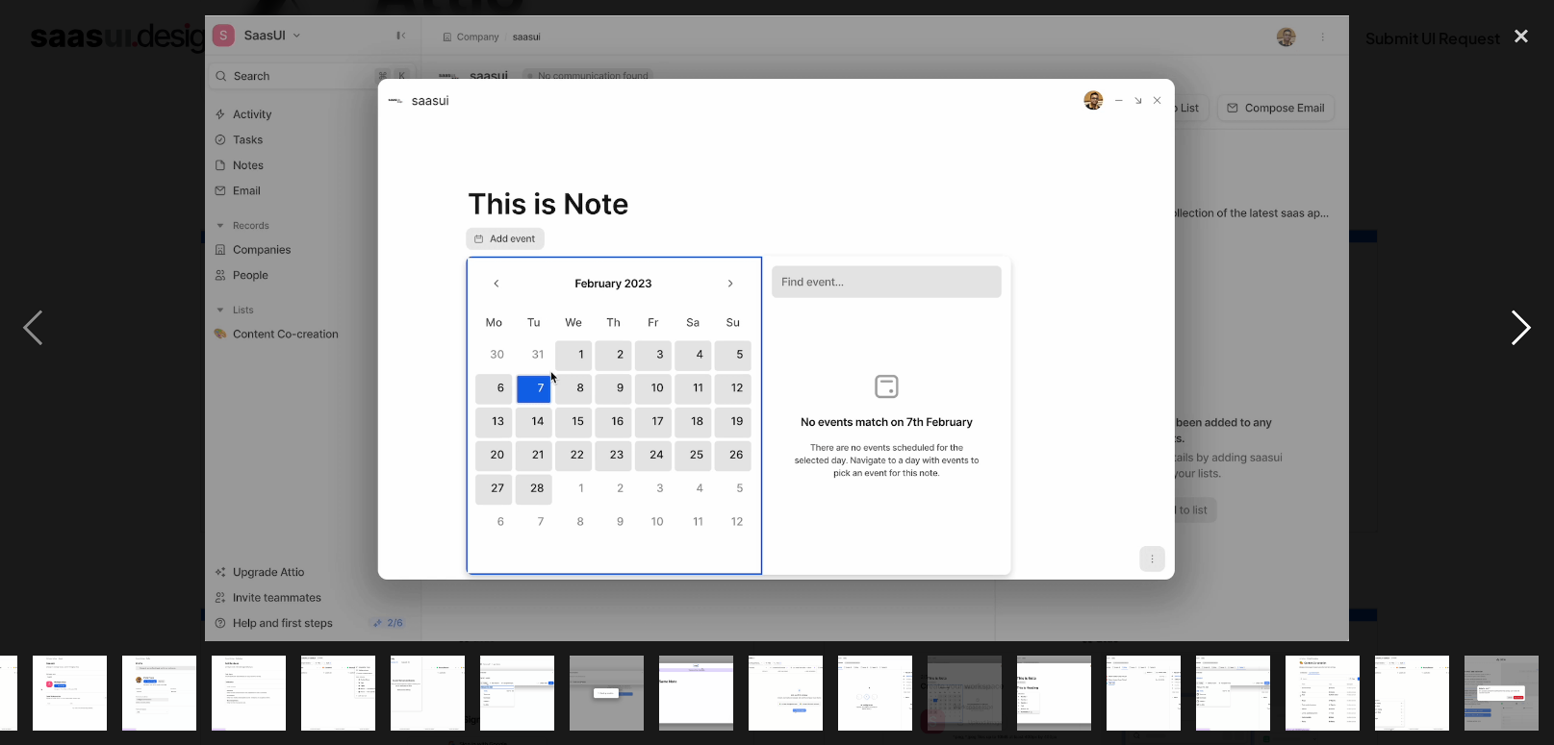
click at [1533, 314] on div "next image" at bounding box center [1520, 328] width 65 height 626
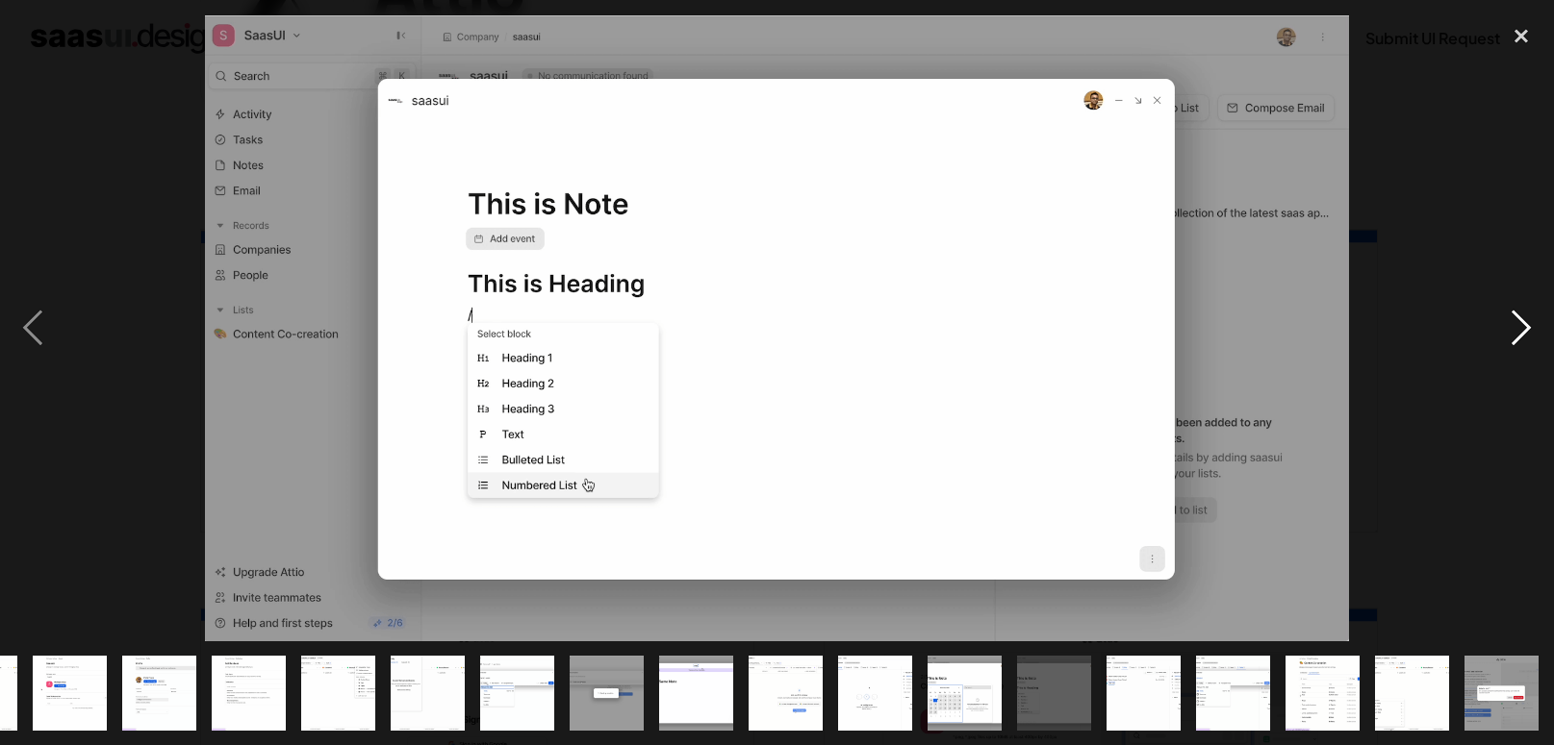
click at [1533, 314] on div "next image" at bounding box center [1520, 328] width 65 height 626
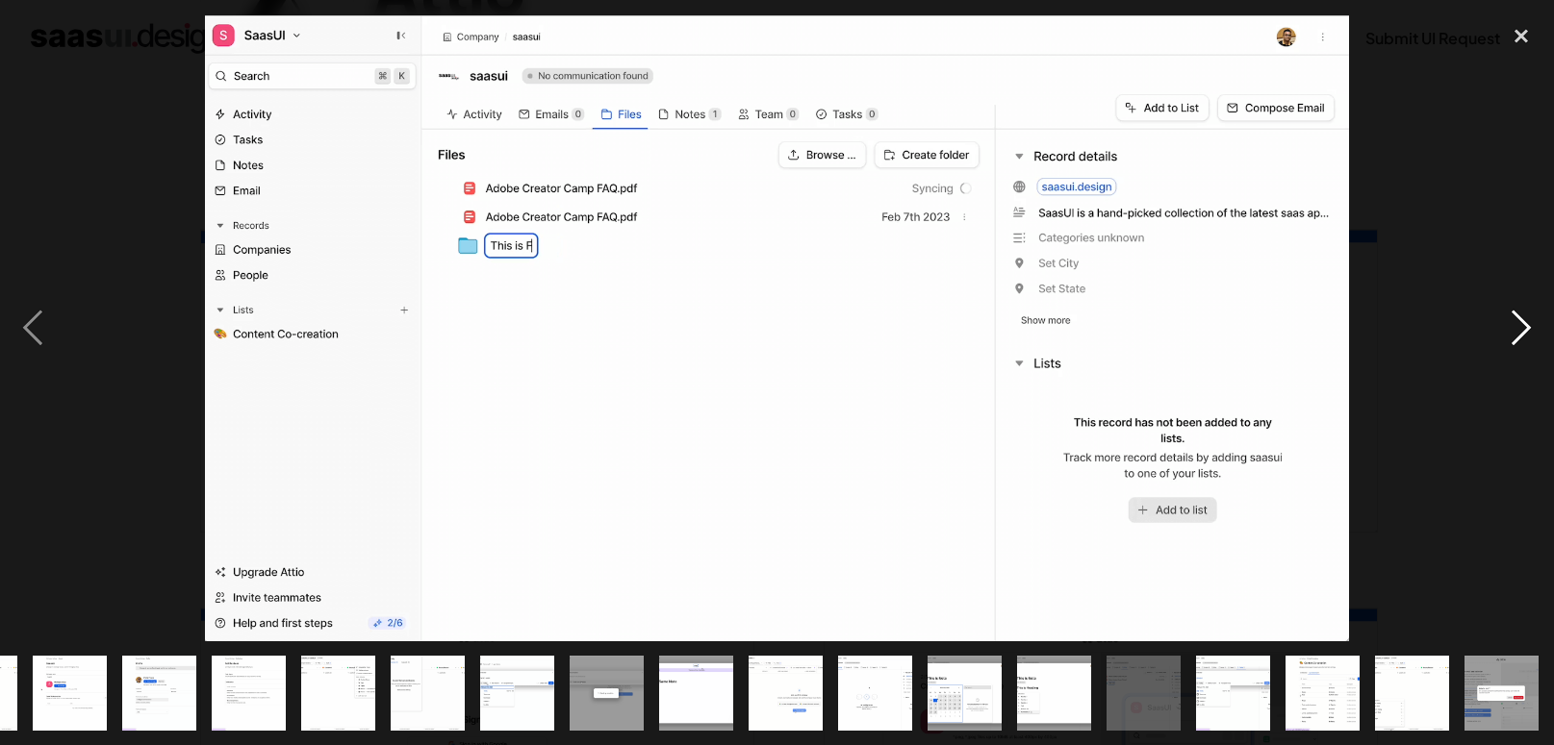
click at [1533, 314] on div "next image" at bounding box center [1520, 328] width 65 height 626
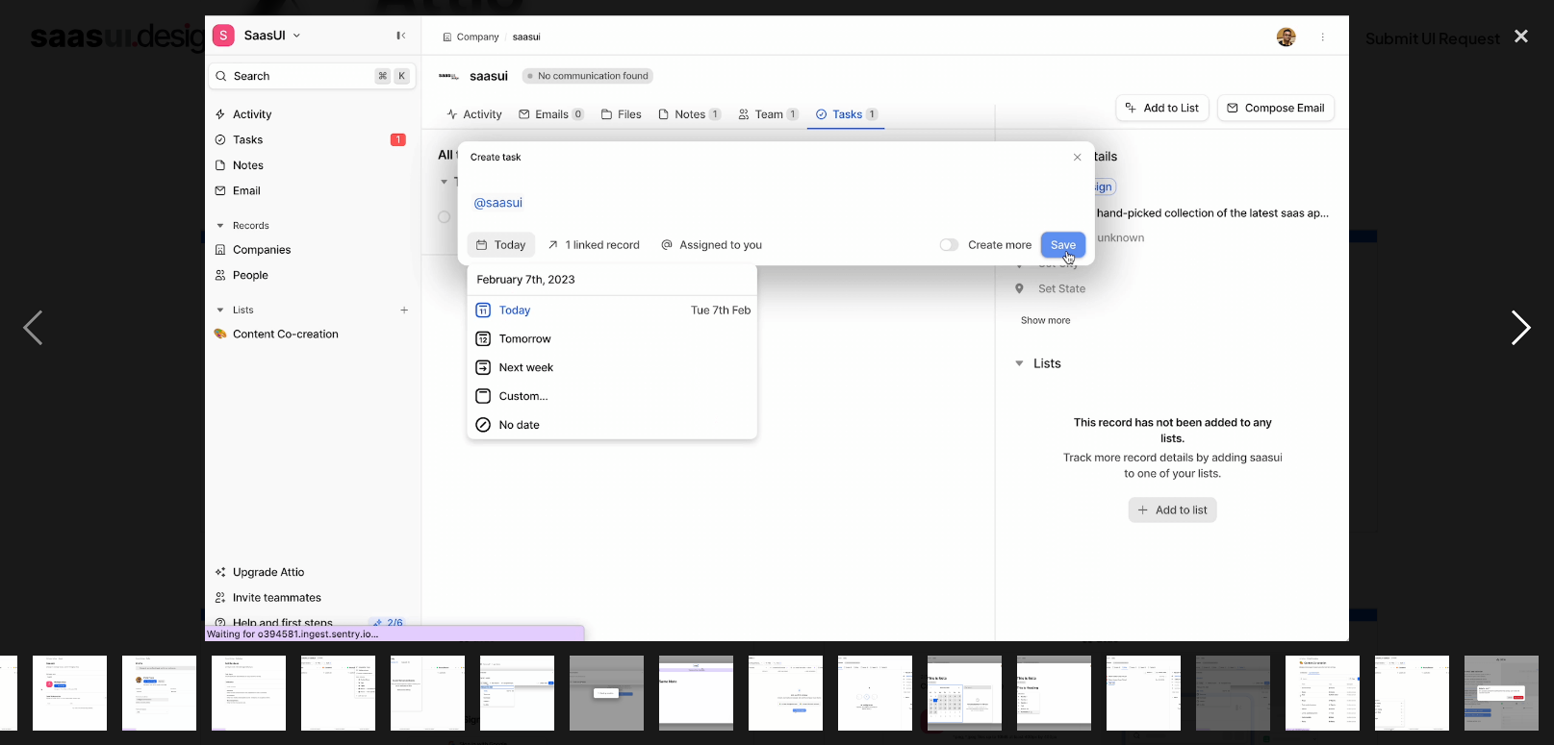
click at [1533, 314] on div "next image" at bounding box center [1520, 328] width 65 height 626
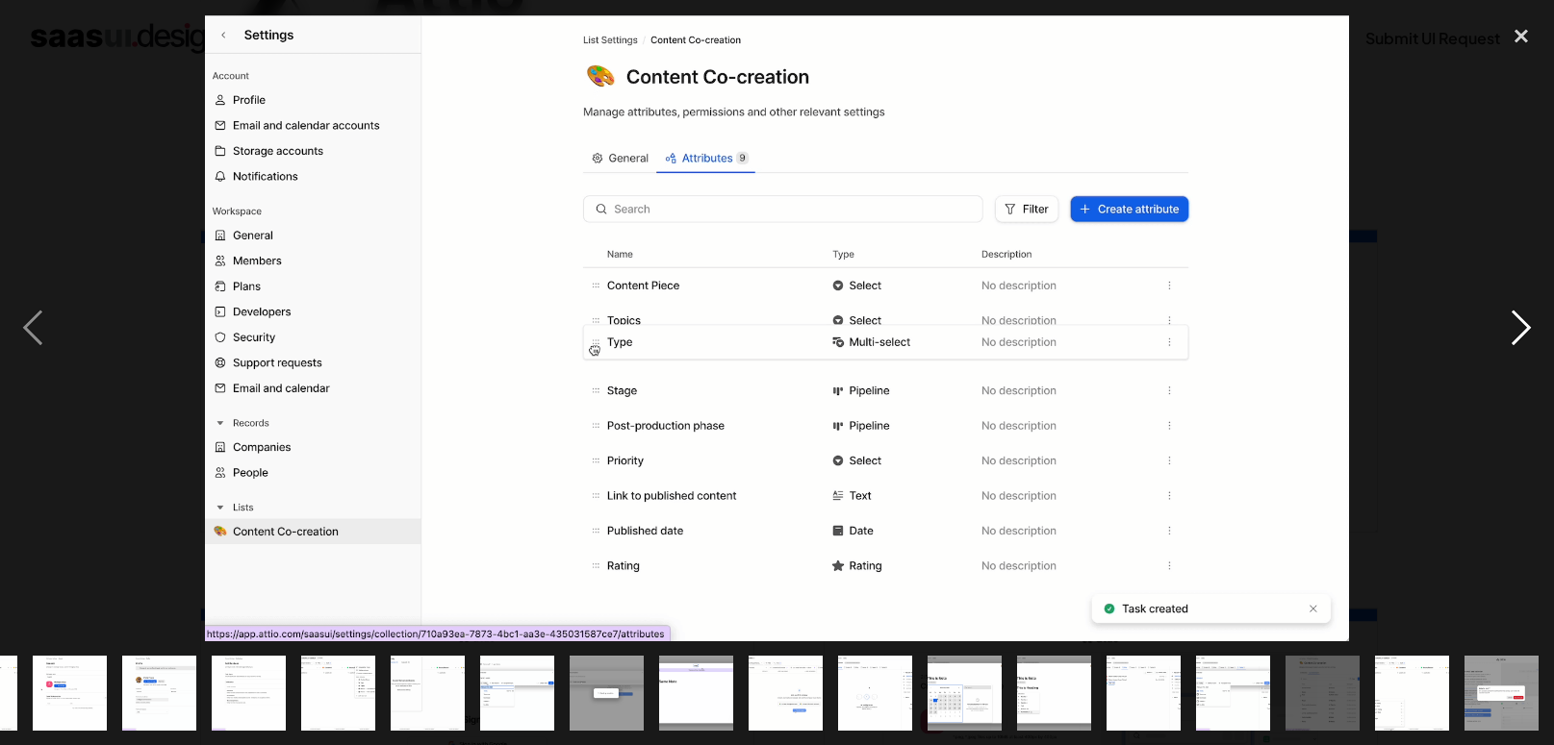
click at [1533, 314] on div "next image" at bounding box center [1520, 328] width 65 height 626
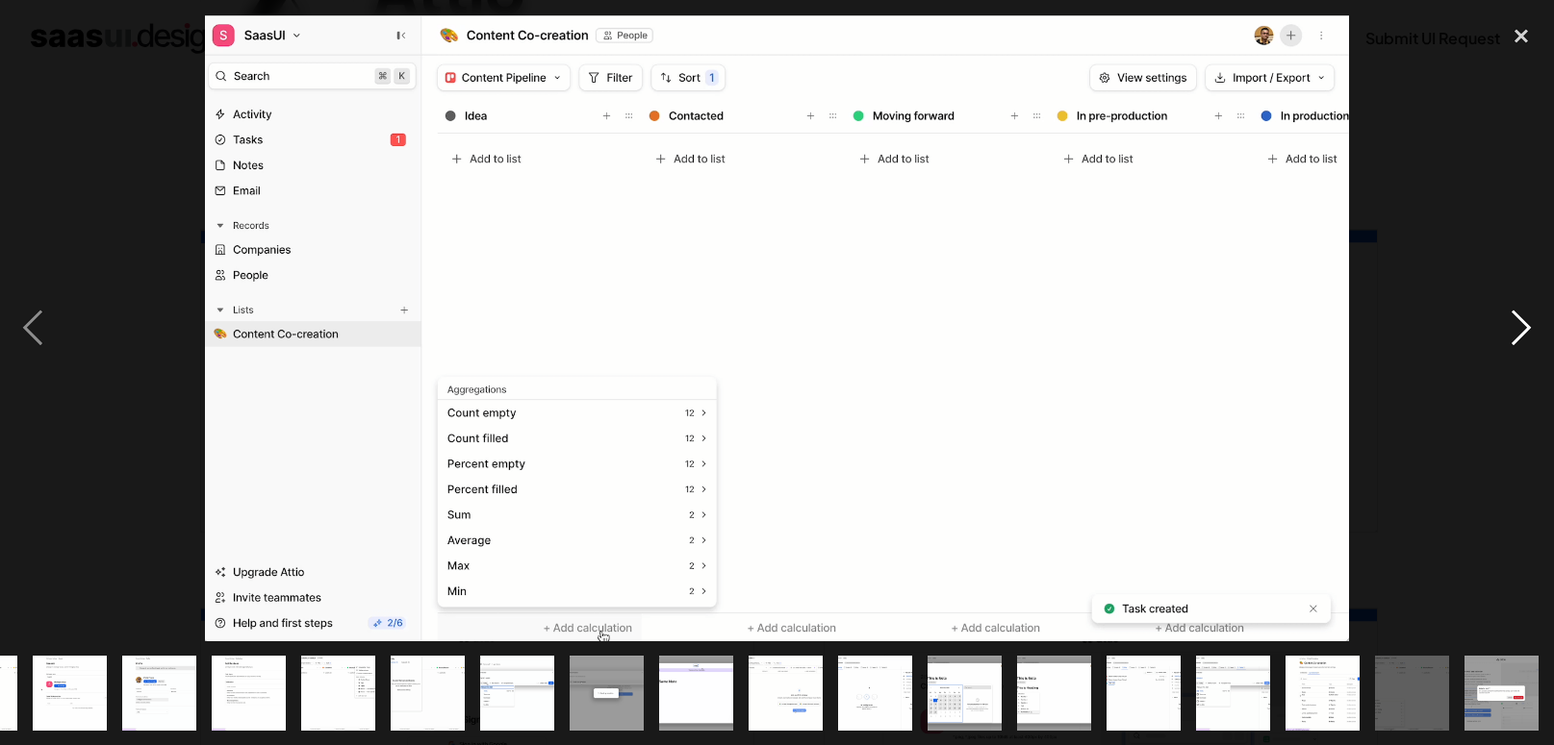
click at [1533, 314] on div "next image" at bounding box center [1520, 328] width 65 height 626
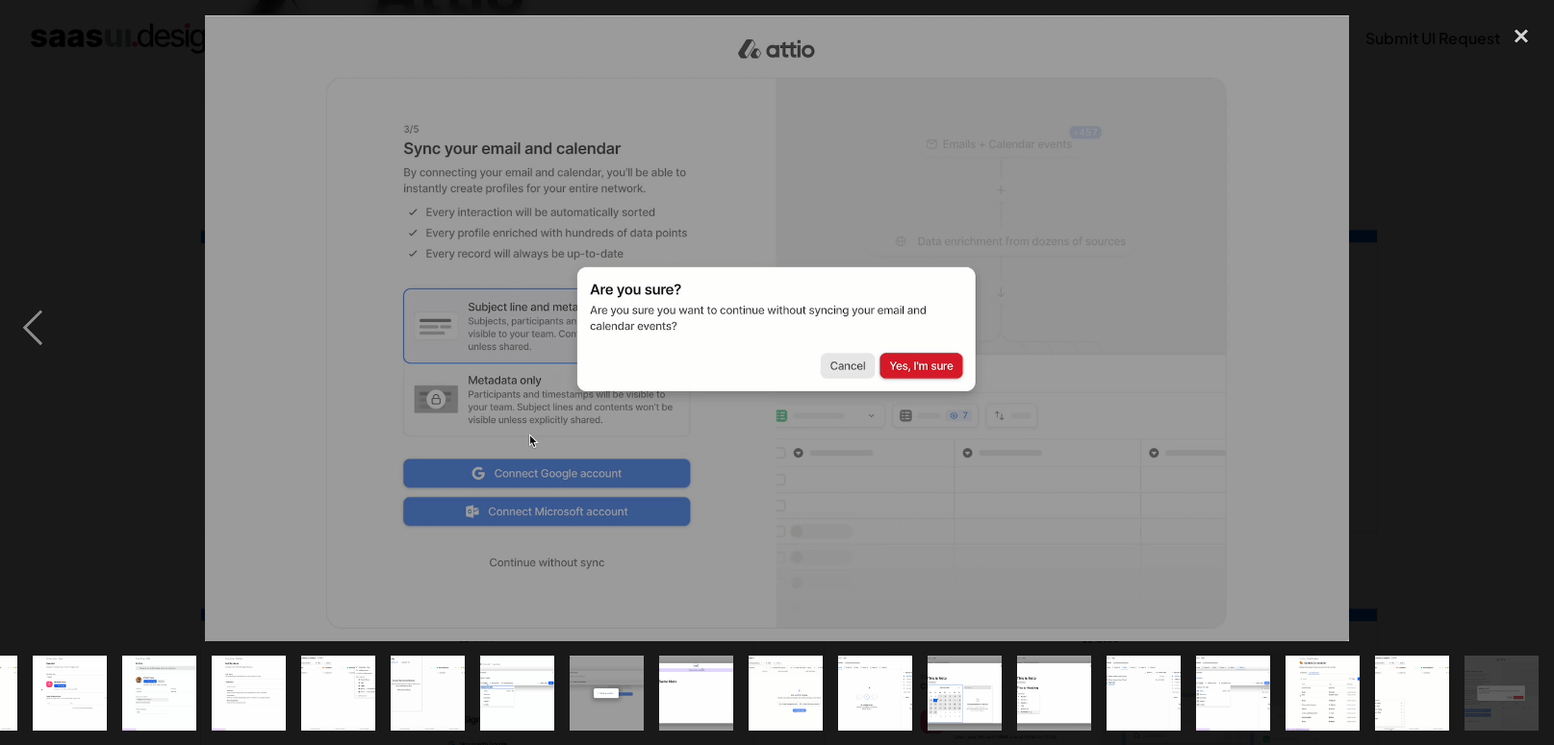
click at [1533, 314] on div "next image" at bounding box center [1520, 328] width 65 height 626
click at [1519, 38] on div "close lightbox" at bounding box center [1520, 36] width 65 height 42
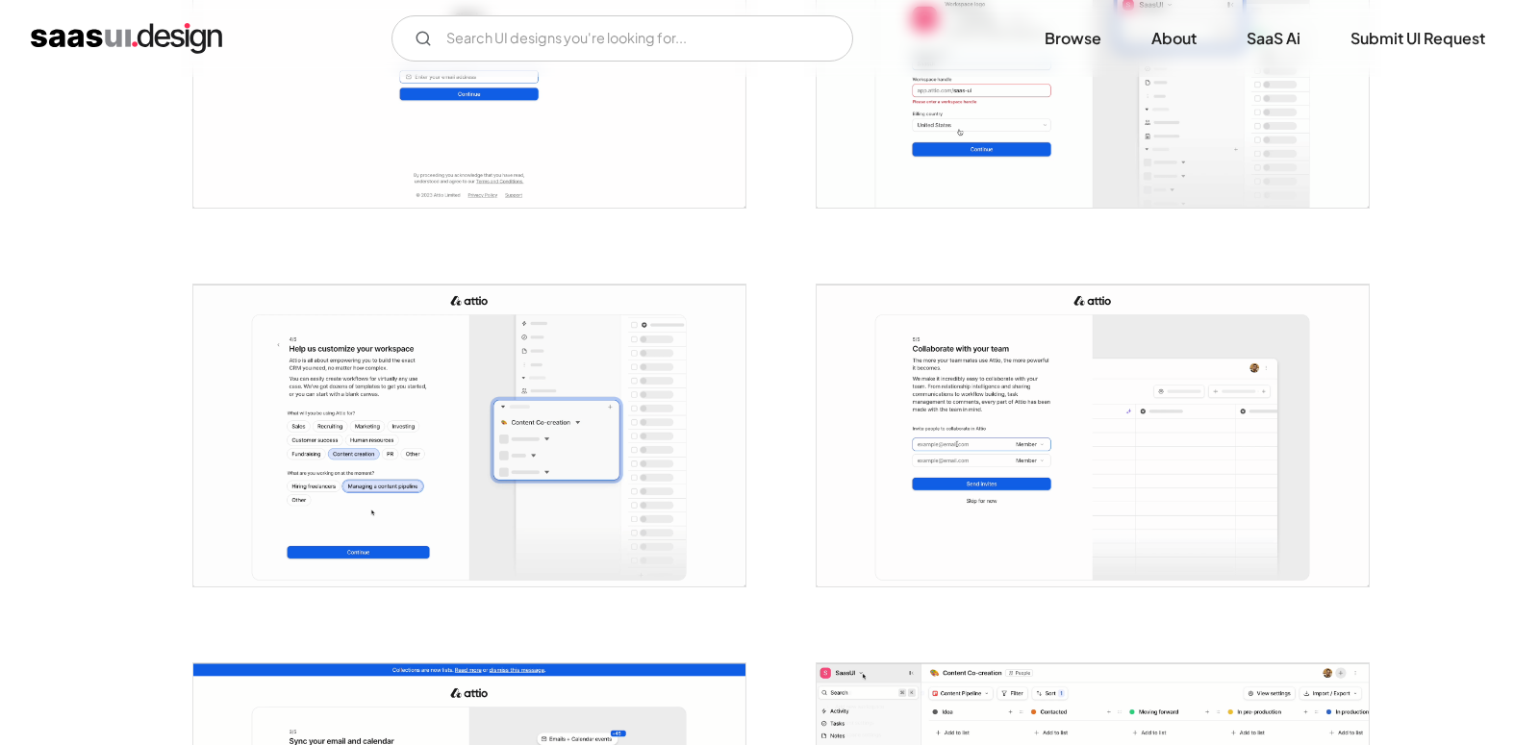
scroll to position [840, 0]
